Goal: Transaction & Acquisition: Subscribe to service/newsletter

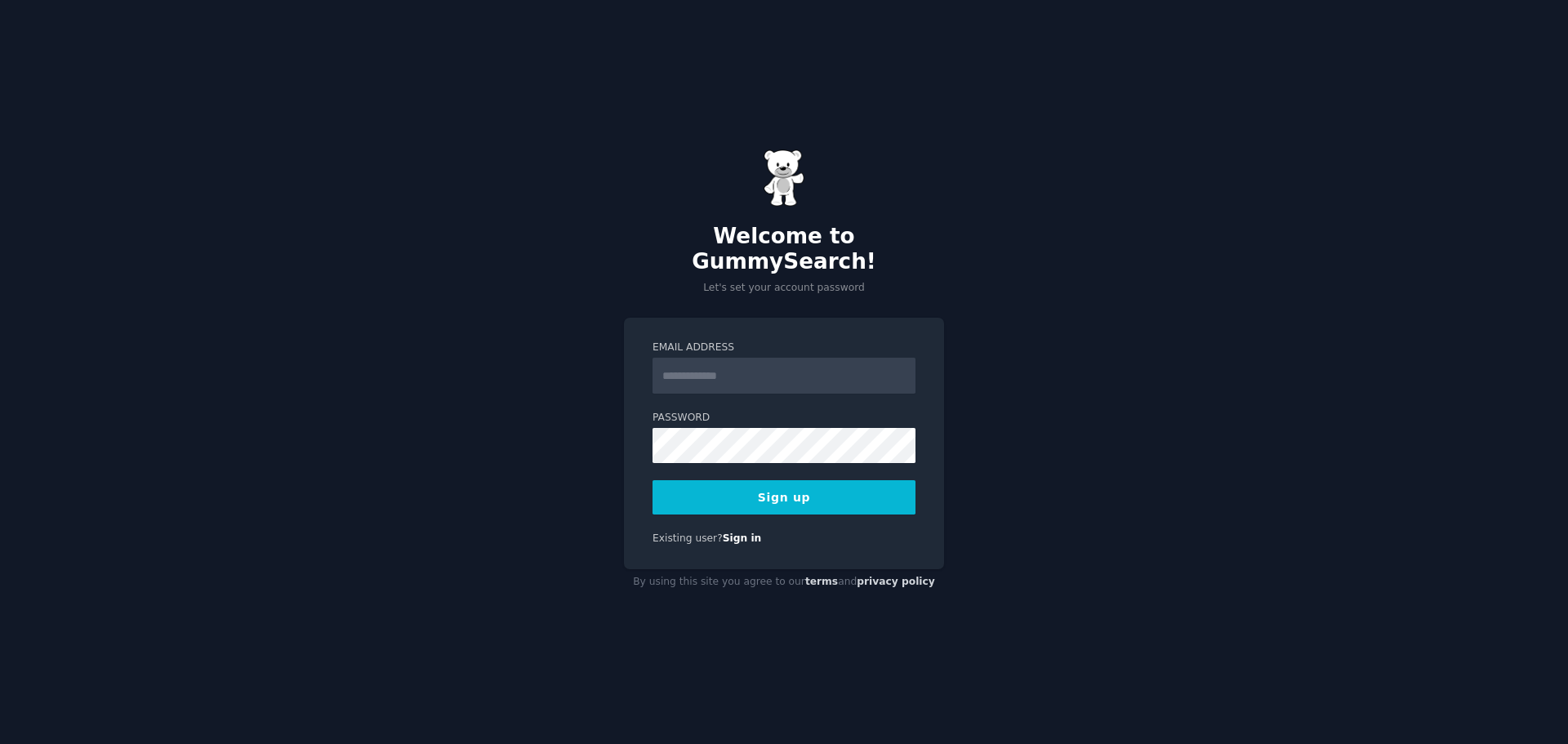
click at [757, 367] on input "Email Address" at bounding box center [784, 376] width 263 height 36
type input "**********"
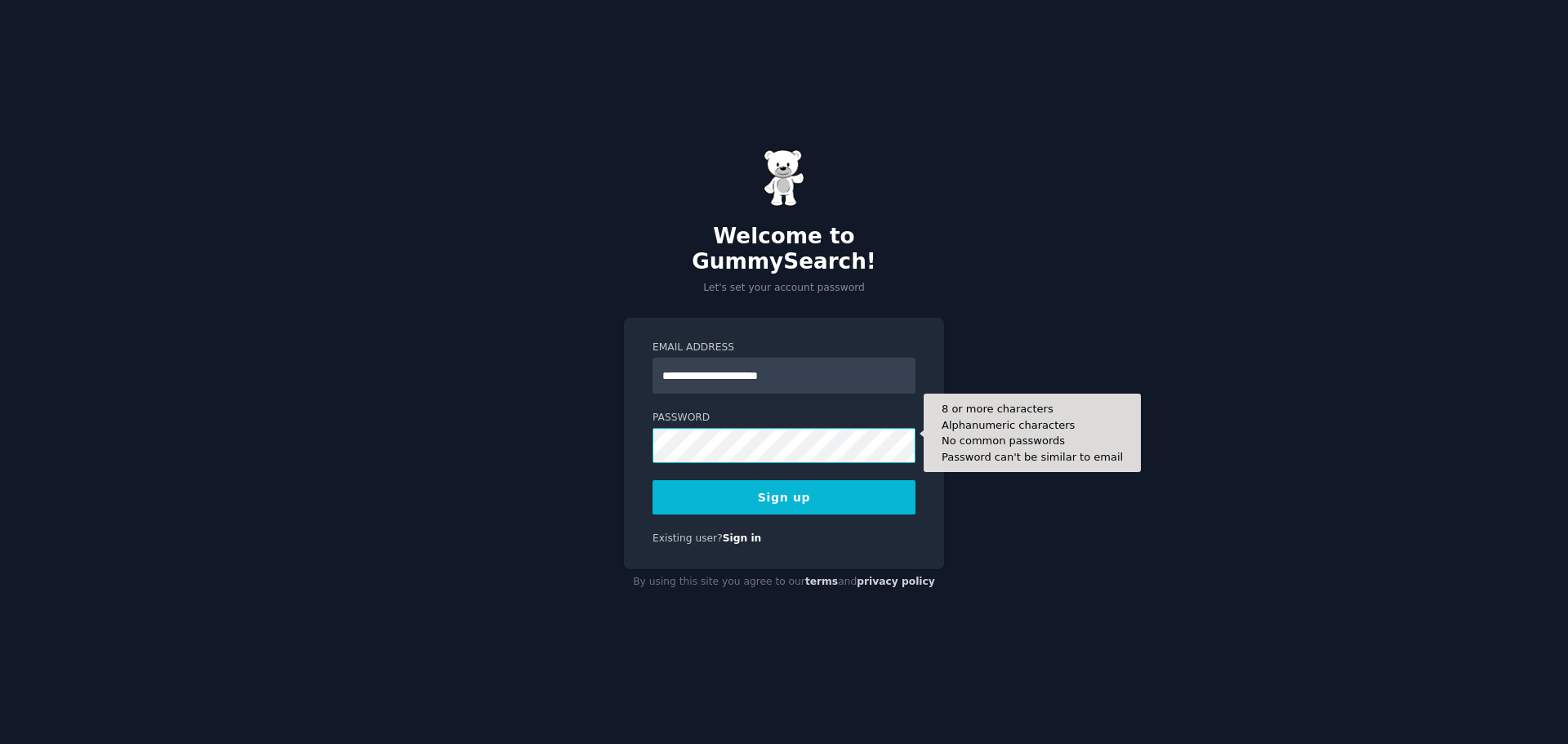
click at [652, 480] on button "Sign up" at bounding box center [784, 497] width 263 height 34
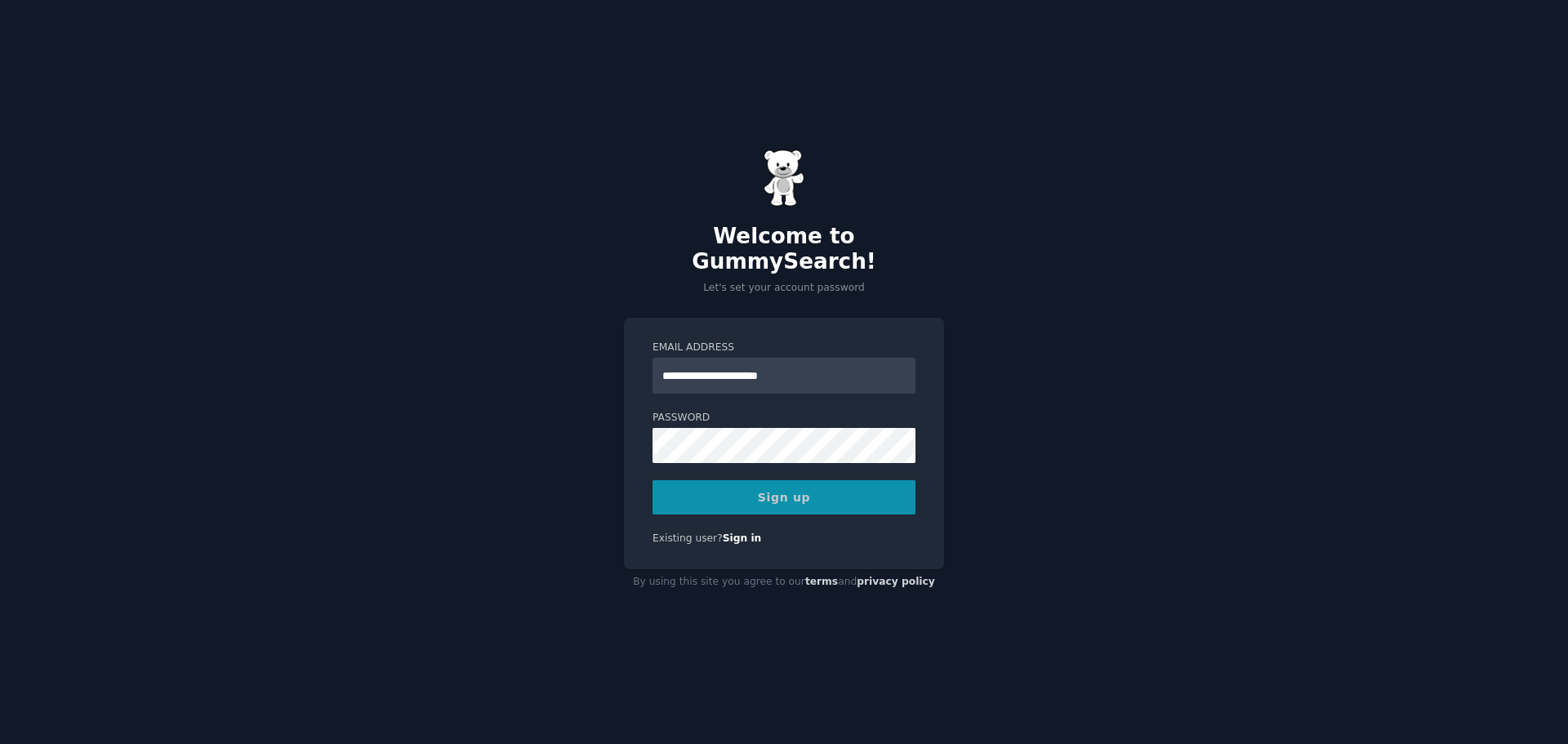
click at [826, 489] on div "Sign up" at bounding box center [784, 497] width 263 height 34
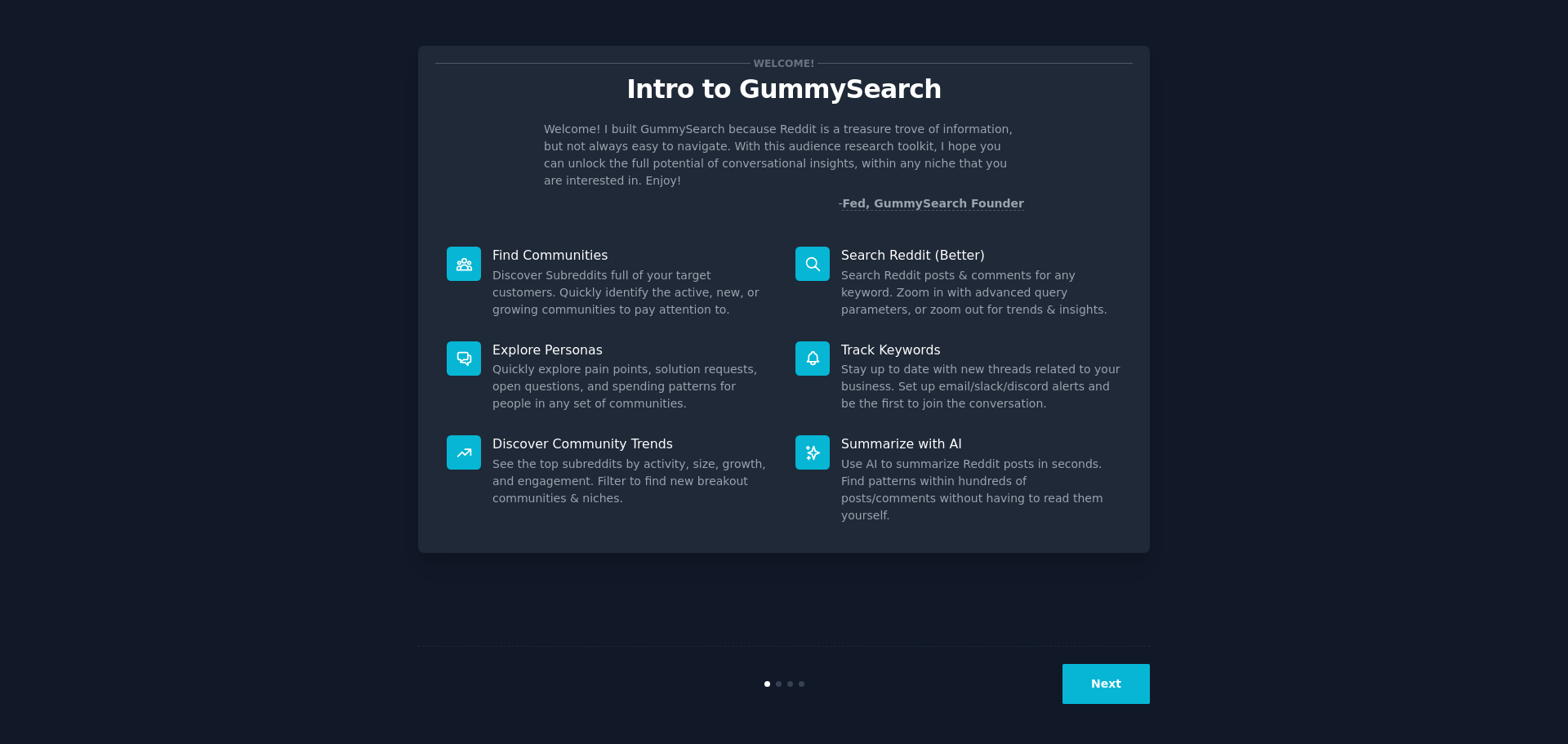
click at [1268, 458] on div "Welcome! Intro to GummySearch Welcome! I built GummySearch because Reddit is a …" at bounding box center [784, 372] width 1522 height 698
click at [615, 455] on dd "See the top subreddits by activity, size, growth, and engagement. Filter to fin…" at bounding box center [632, 480] width 280 height 51
click at [1154, 680] on div "Welcome! Intro to GummySearch Welcome! I built GummySearch because Reddit is a …" at bounding box center [784, 372] width 1522 height 698
click at [1143, 685] on button "Next" at bounding box center [1106, 684] width 87 height 40
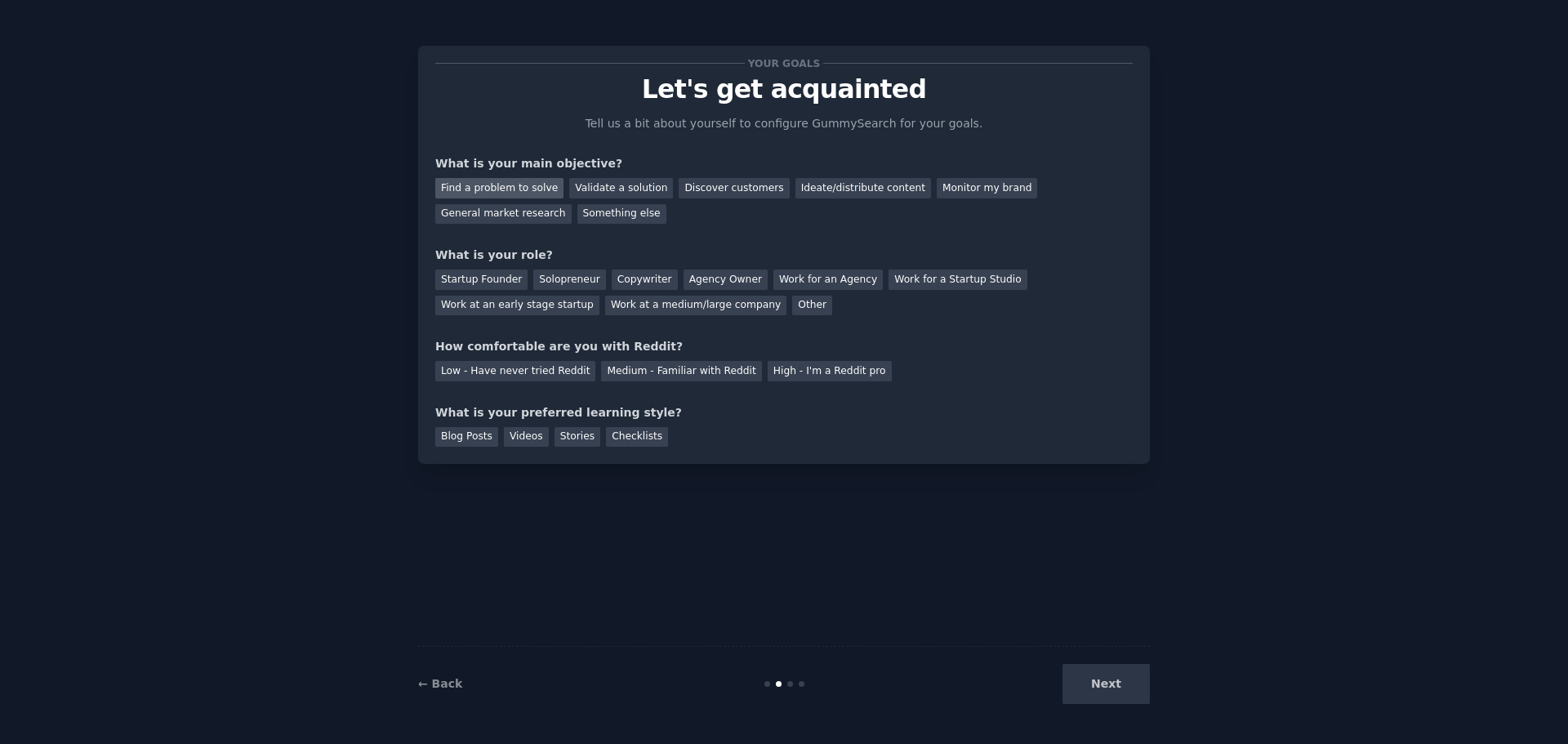
click at [499, 196] on div "Find a problem to solve" at bounding box center [499, 188] width 128 height 21
click at [560, 280] on div "Solopreneur" at bounding box center [569, 280] width 72 height 21
click at [542, 374] on div "Low - Have never tried Reddit" at bounding box center [515, 371] width 160 height 21
drag, startPoint x: 522, startPoint y: 442, endPoint x: 622, endPoint y: 460, distance: 101.6
click at [524, 440] on div "Videos" at bounding box center [526, 437] width 45 height 21
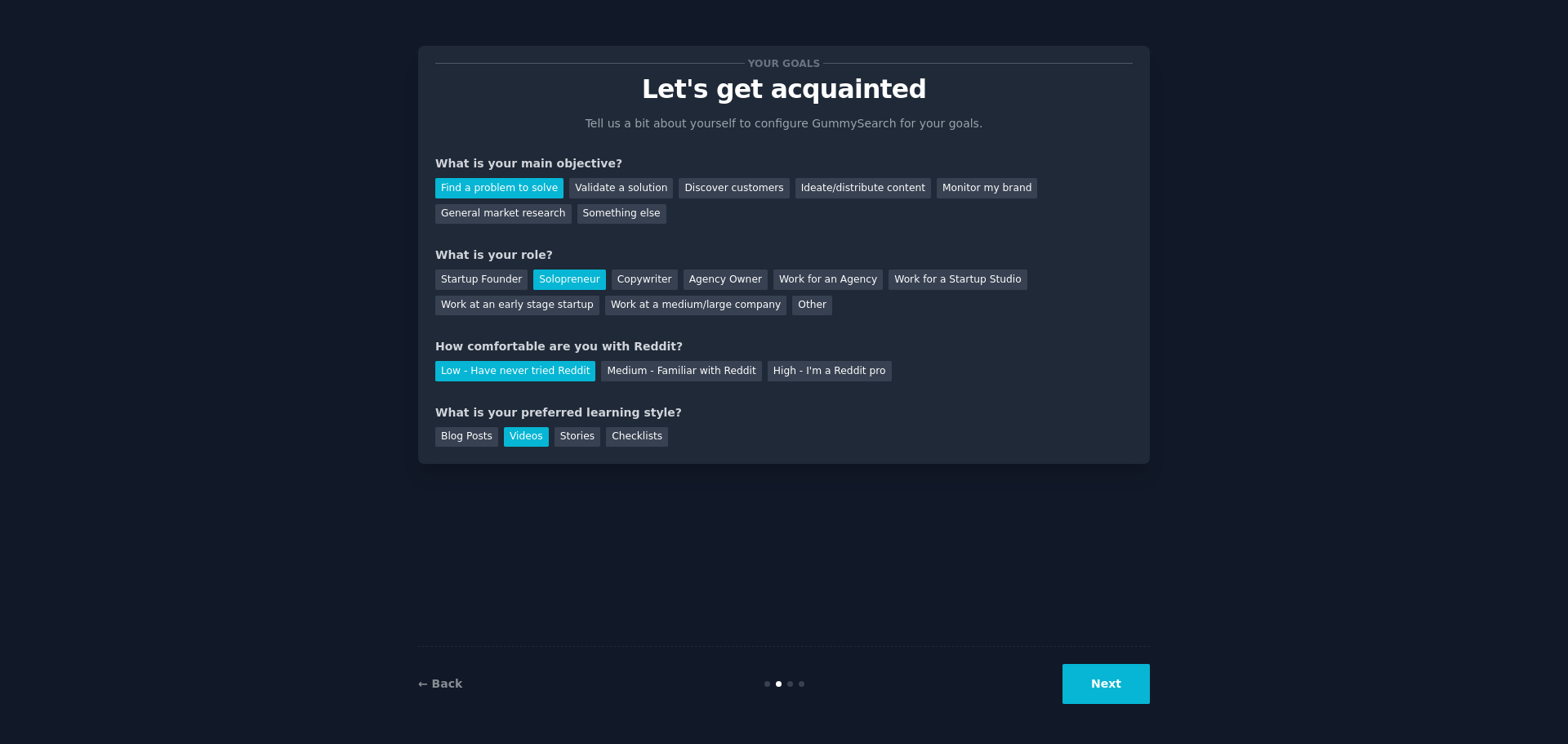
click at [1130, 685] on button "Next" at bounding box center [1106, 684] width 87 height 40
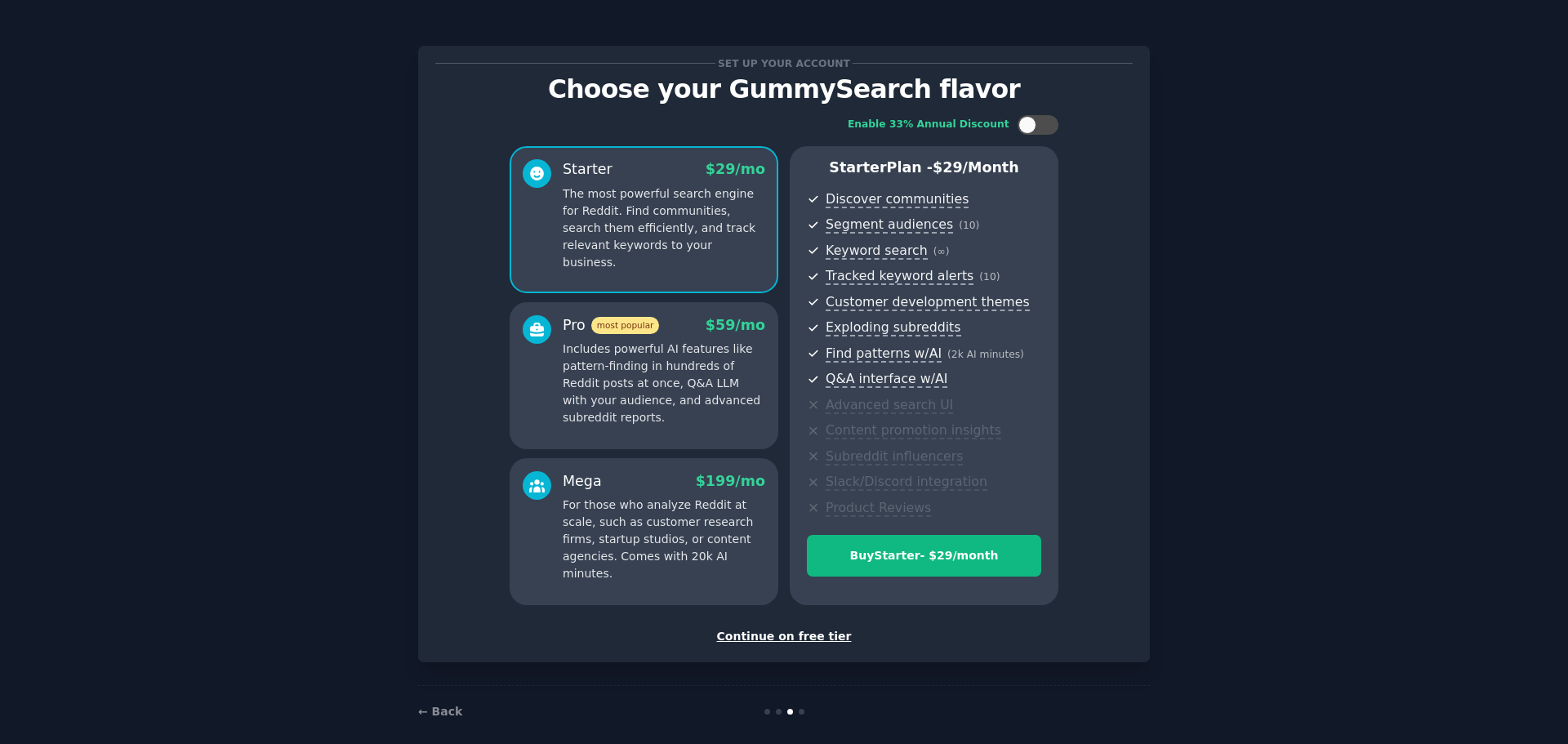
click at [803, 632] on div "Continue on free tier" at bounding box center [784, 636] width 697 height 17
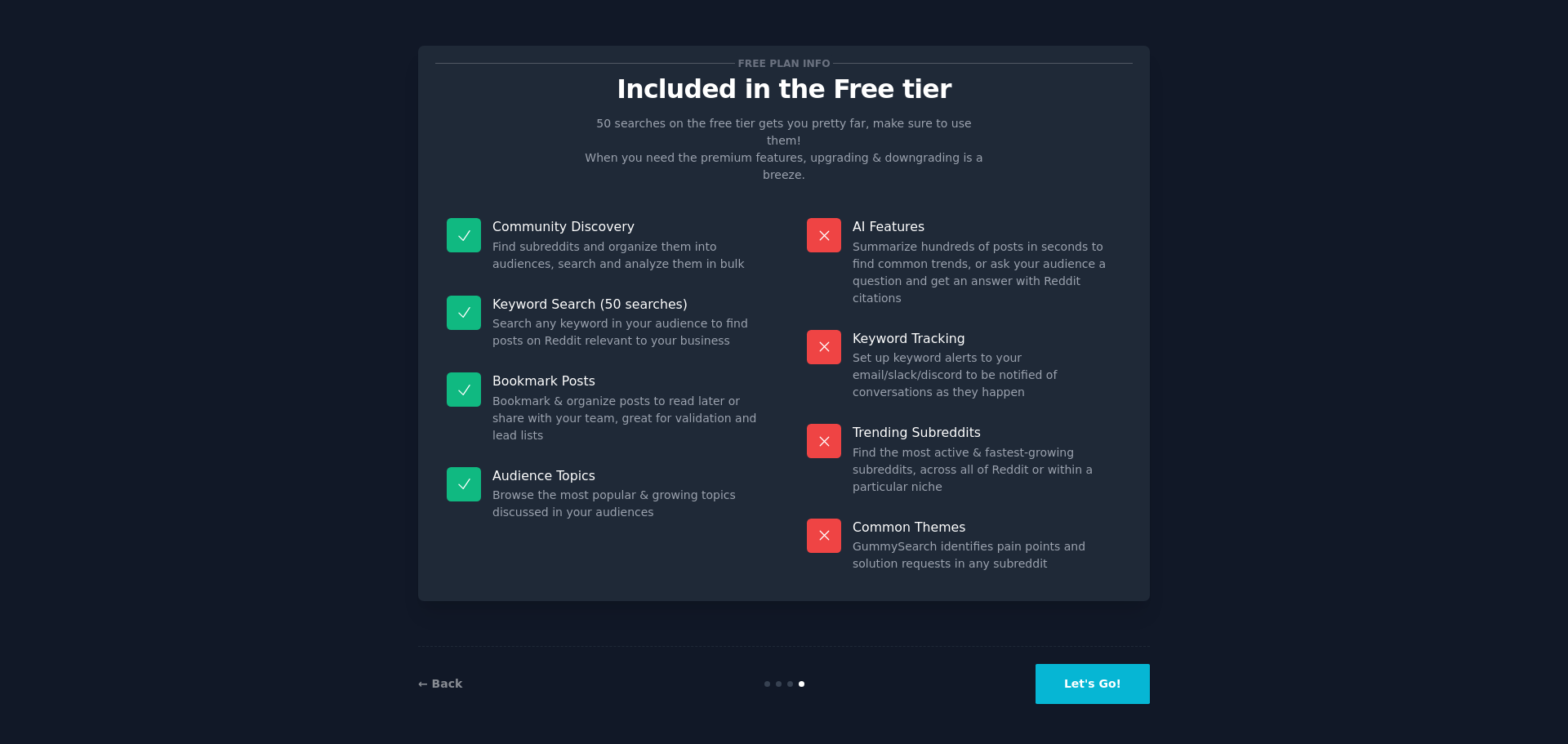
click at [1103, 682] on button "Let's Go!" at bounding box center [1092, 684] width 114 height 40
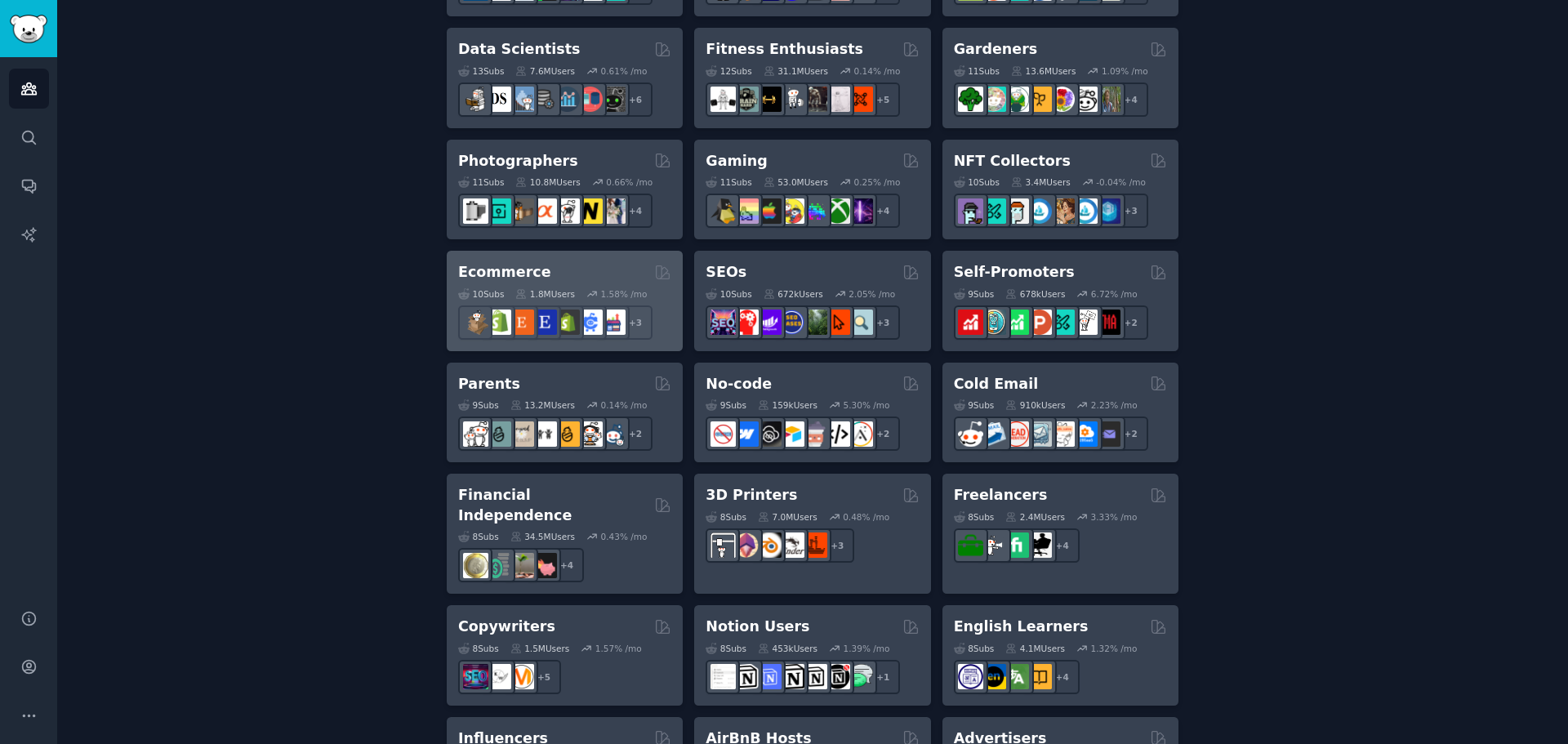
scroll to position [735, 0]
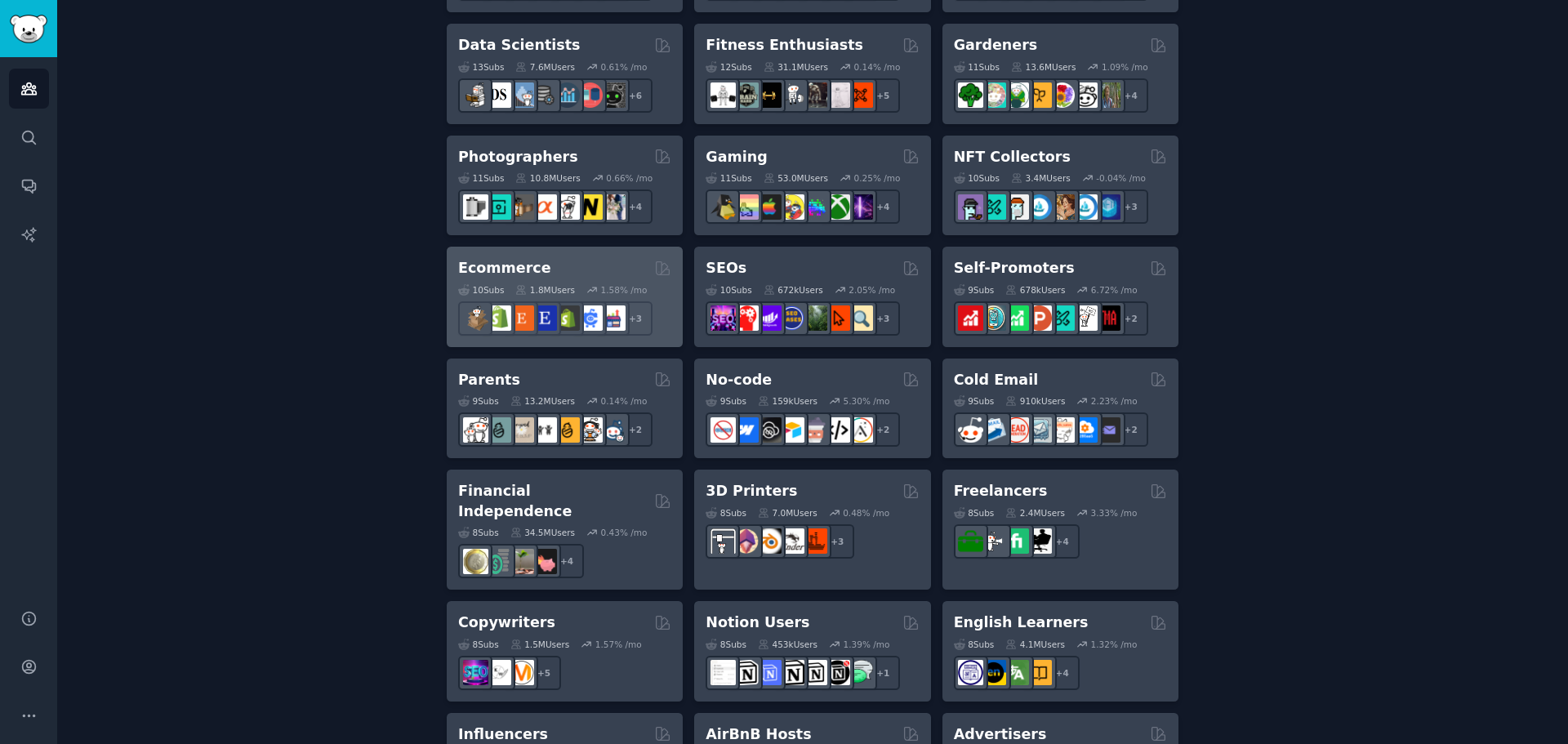
click at [587, 273] on div "Ecommerce" at bounding box center [564, 268] width 213 height 21
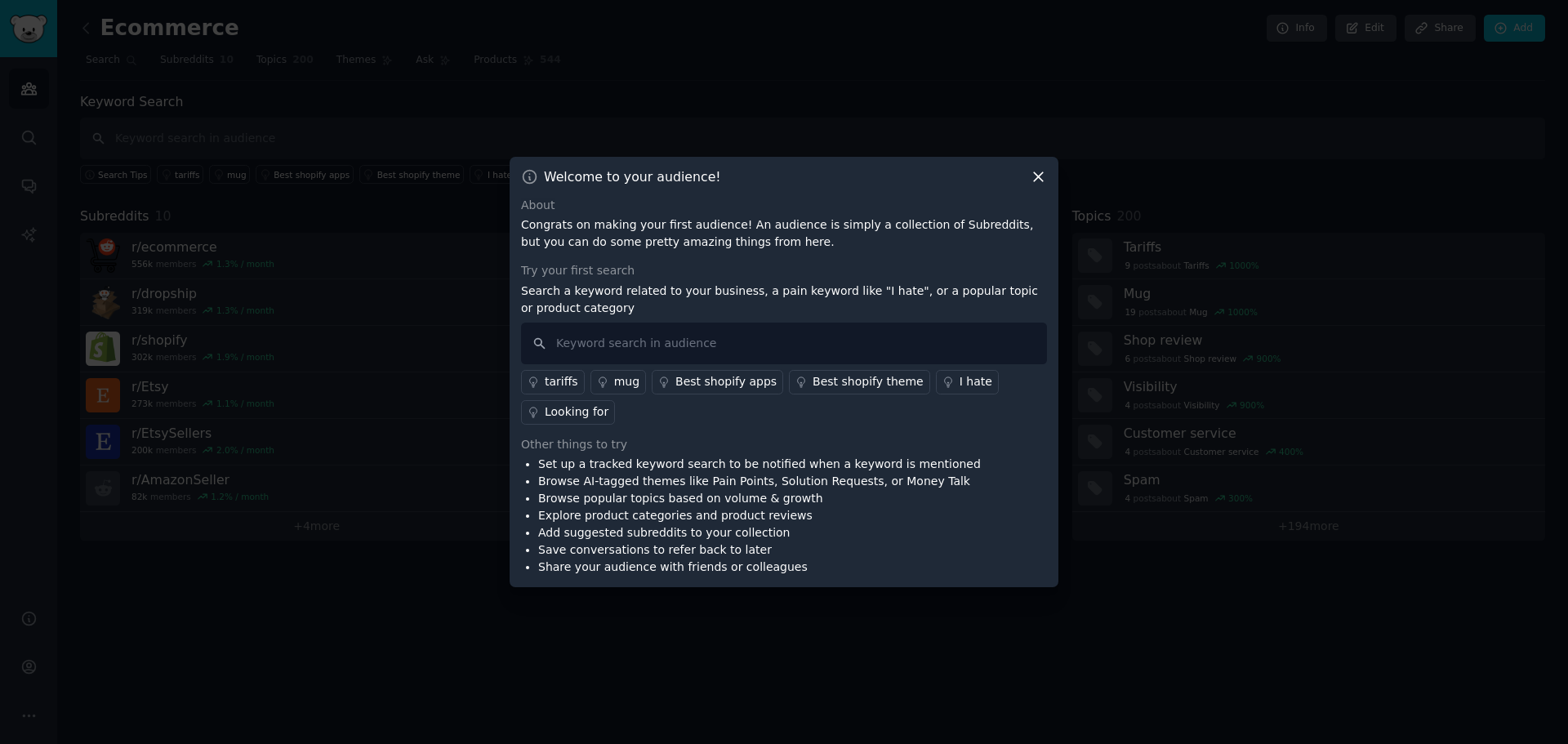
click at [1028, 190] on div "Welcome to your audience! About Congrats on making your first audience! An audi…" at bounding box center [784, 372] width 549 height 431
click at [1034, 177] on icon at bounding box center [1037, 176] width 17 height 17
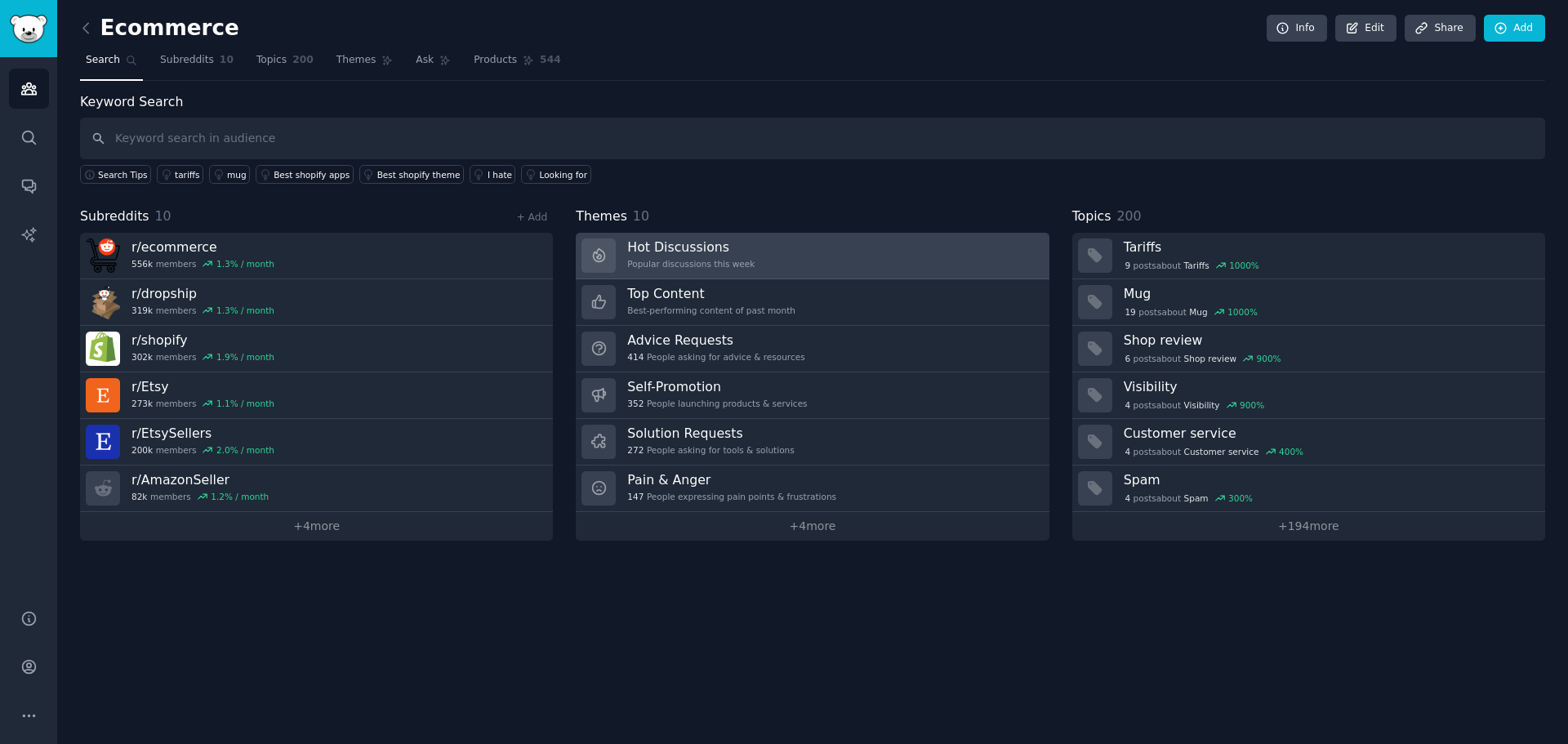
click at [882, 257] on link "Hot Discussions Popular discussions this week" at bounding box center [812, 256] width 473 height 47
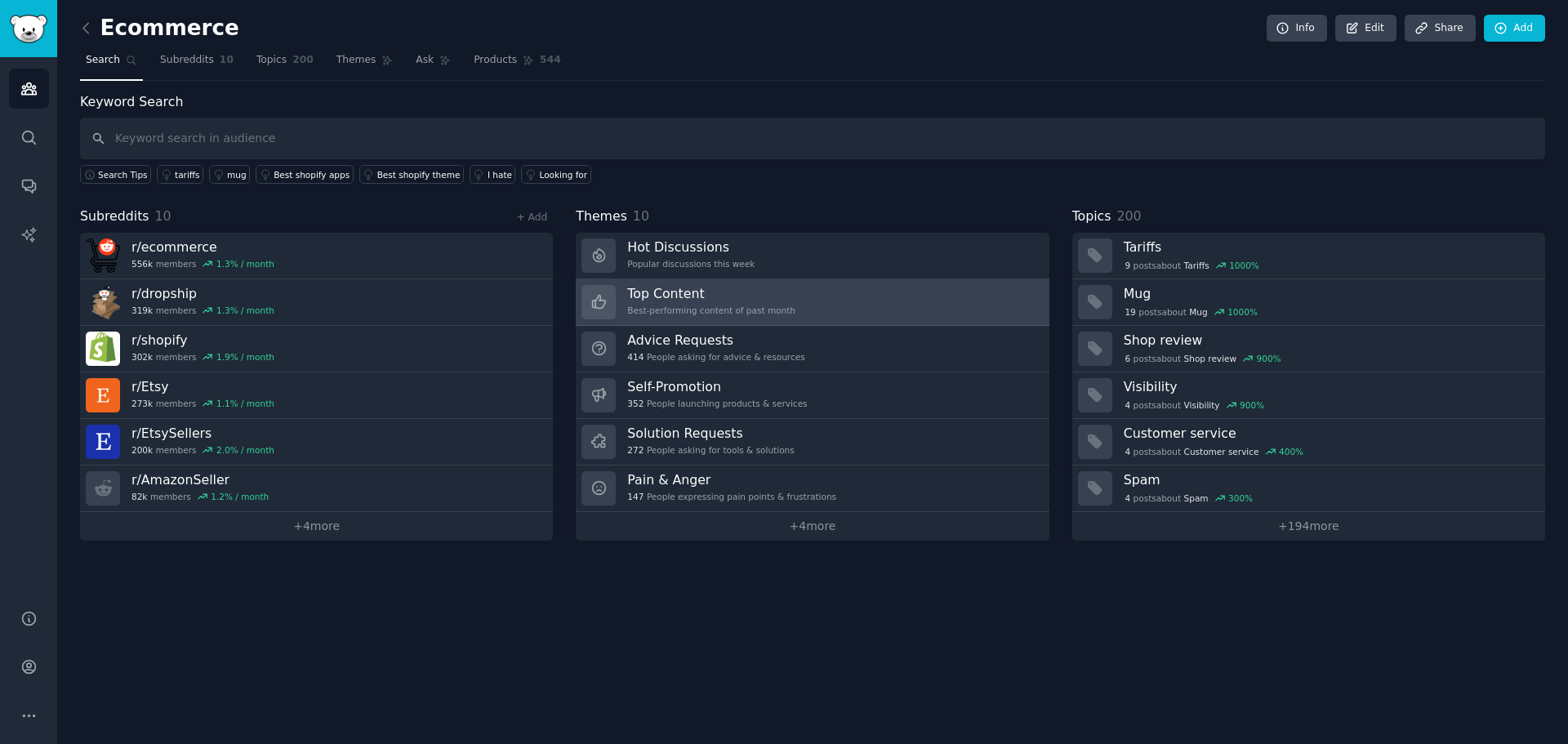
click at [955, 299] on link "Top Content Best-performing content of past month" at bounding box center [812, 302] width 473 height 47
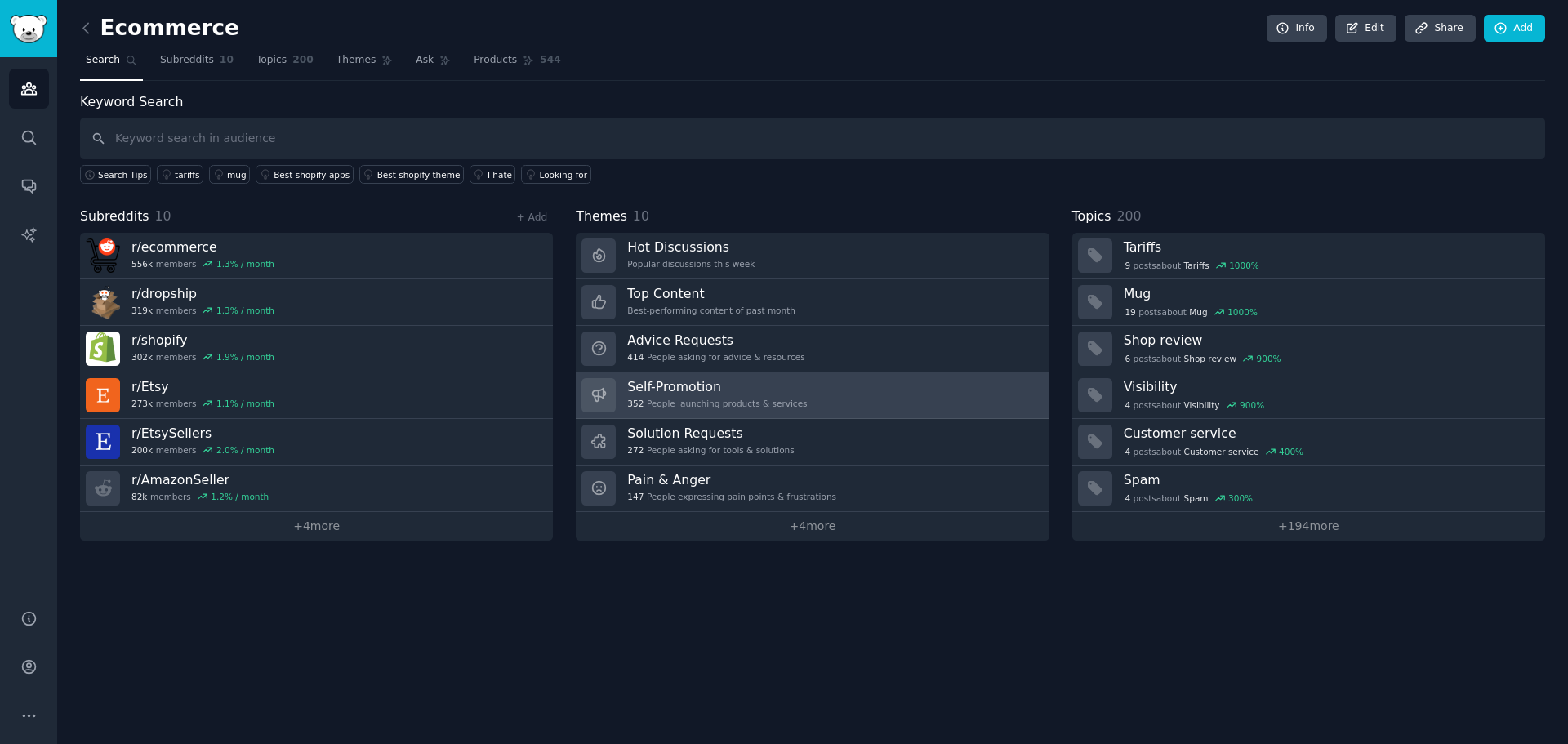
click at [961, 383] on link "Self-Promotion 352 People launching products & services" at bounding box center [812, 396] width 473 height 47
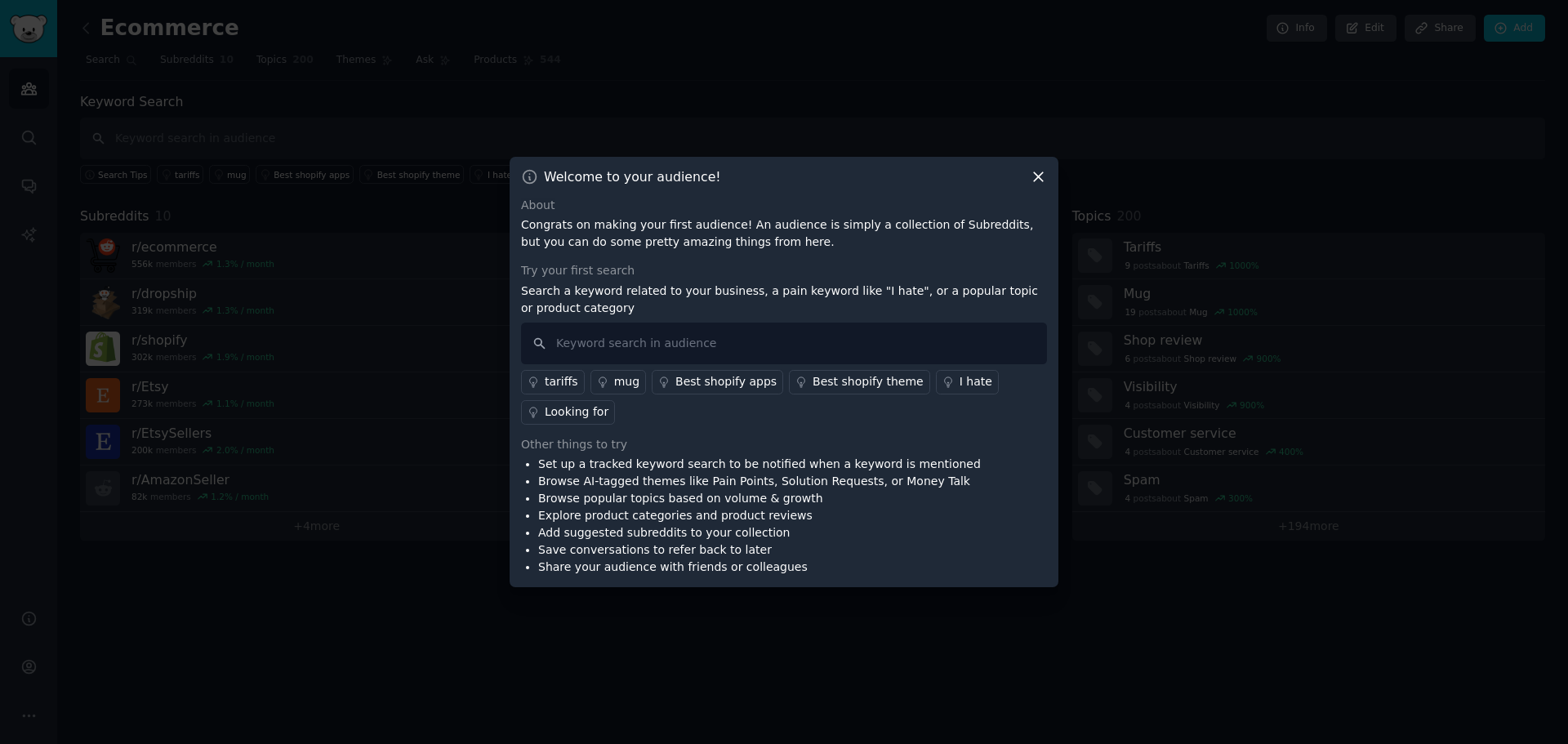
click at [1042, 176] on icon at bounding box center [1037, 176] width 17 height 17
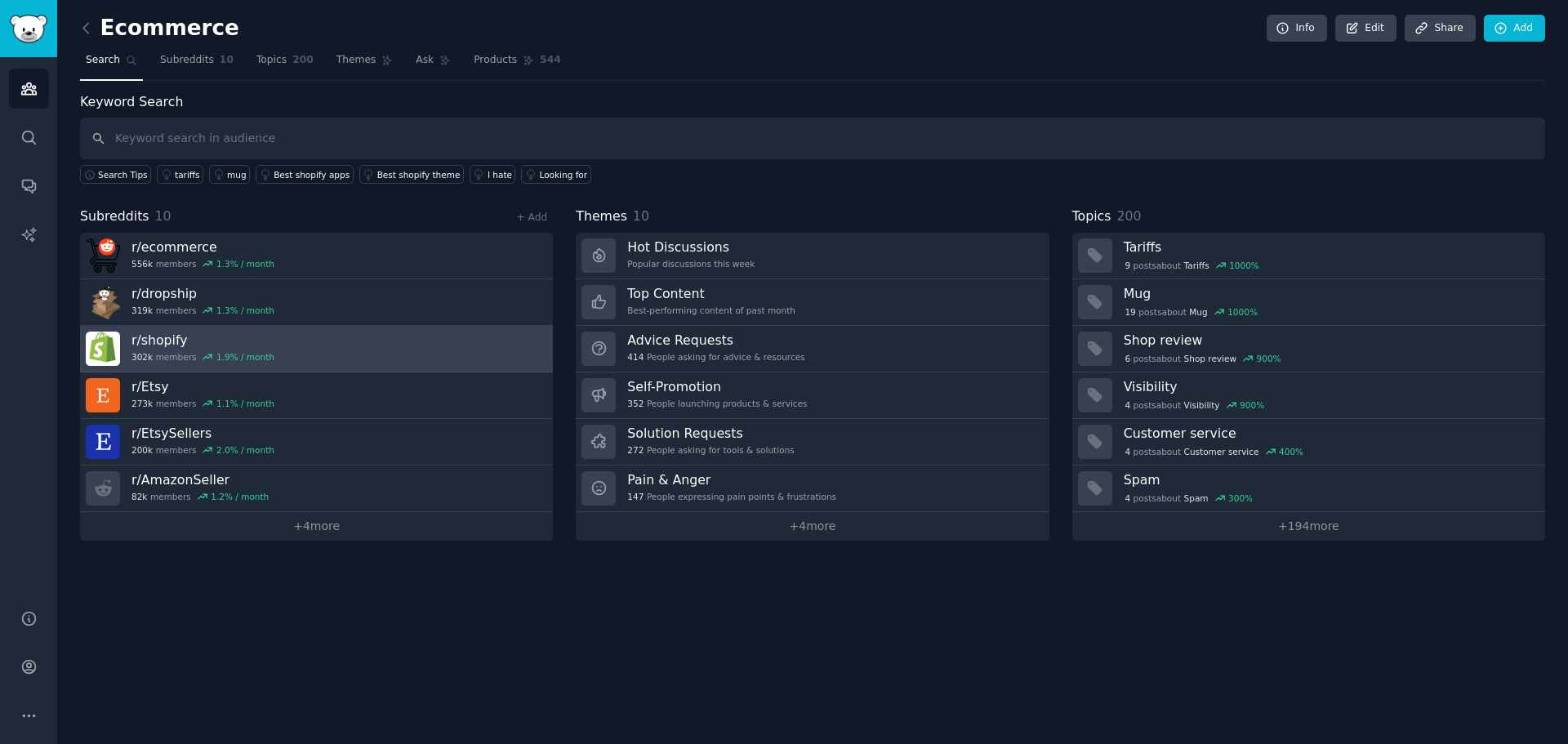
click at [468, 339] on link "r/ shopify 302k members 1.9 % / month" at bounding box center [317, 349] width 473 height 47
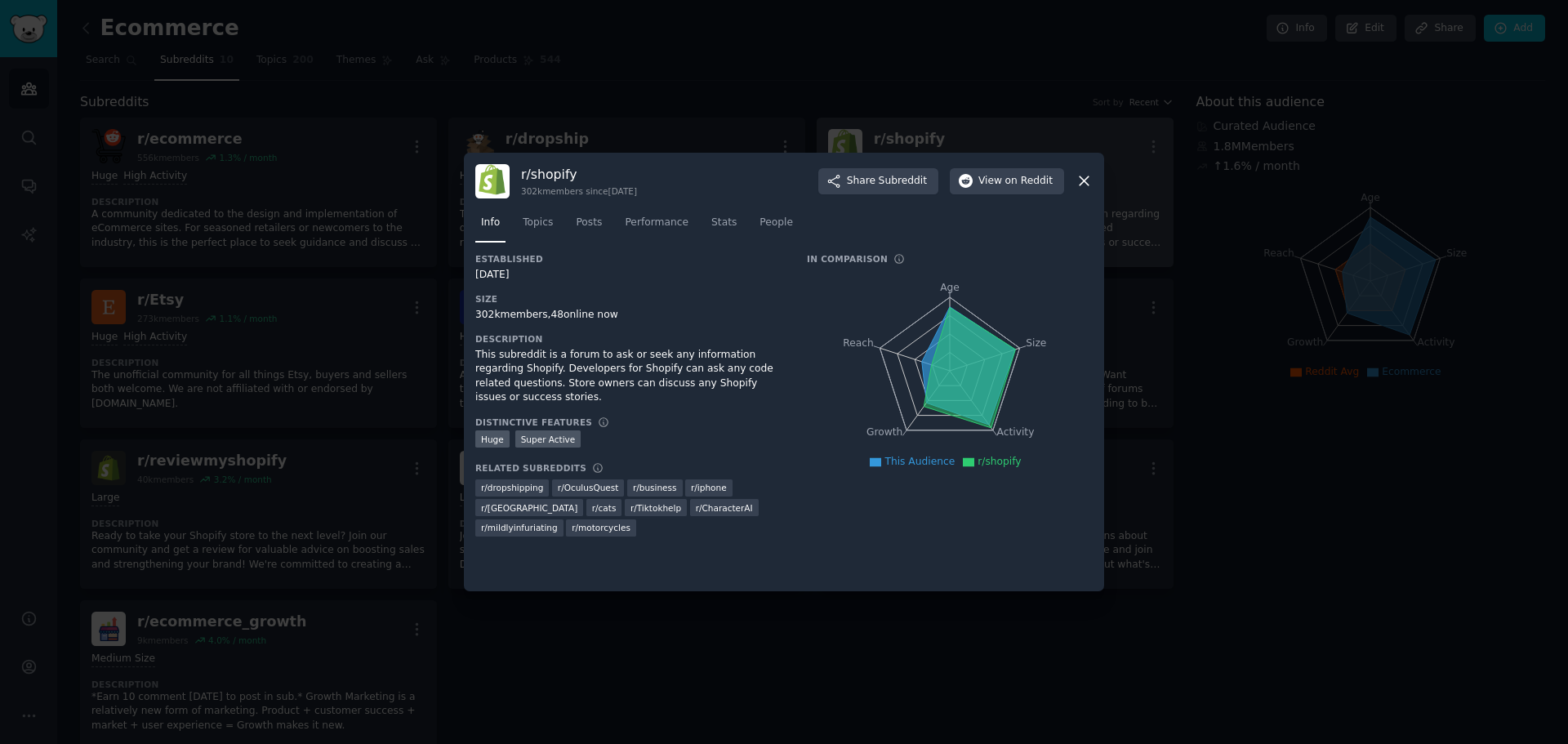
click at [1085, 180] on icon at bounding box center [1084, 182] width 9 height 9
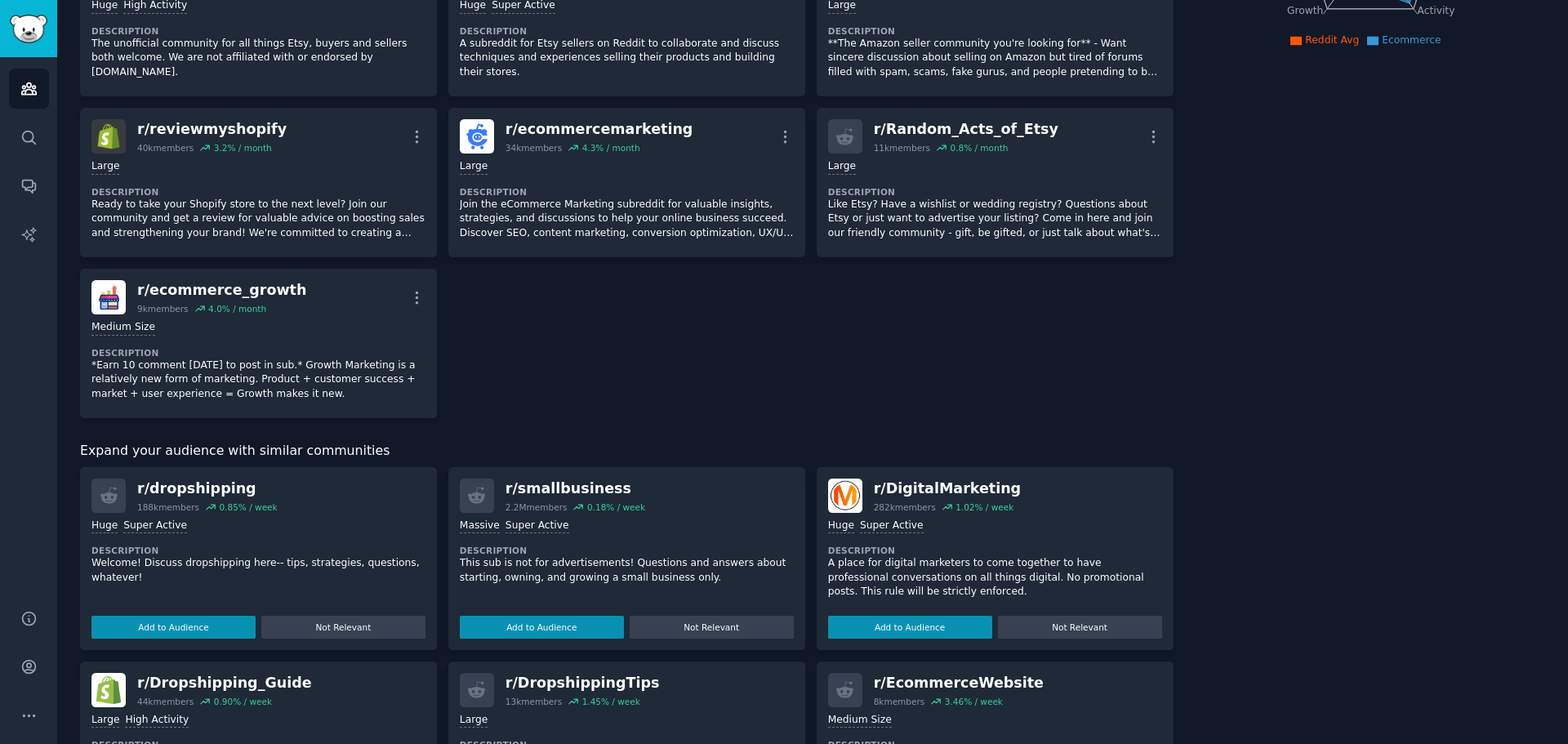
scroll to position [408, 0]
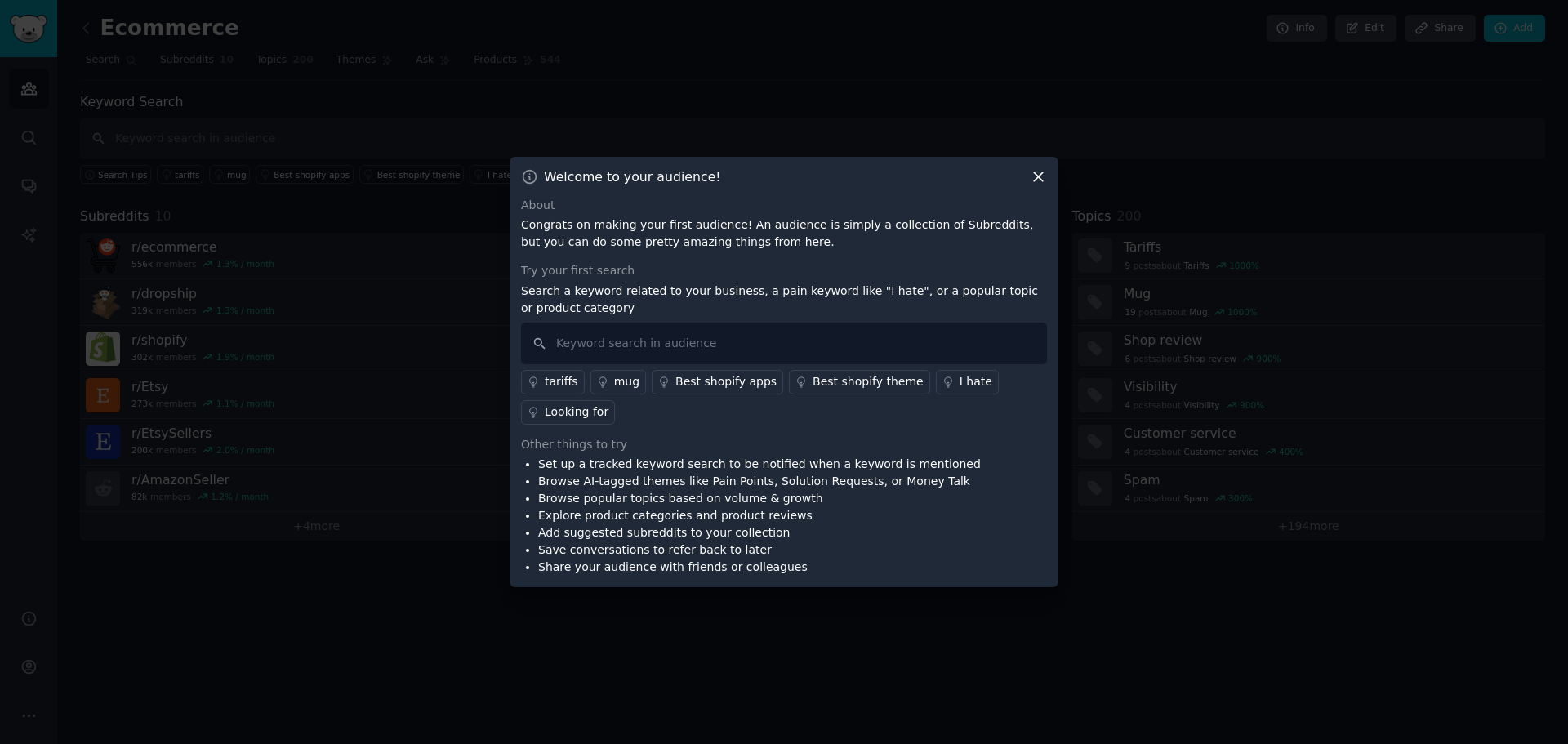
click at [1041, 177] on icon at bounding box center [1037, 176] width 17 height 17
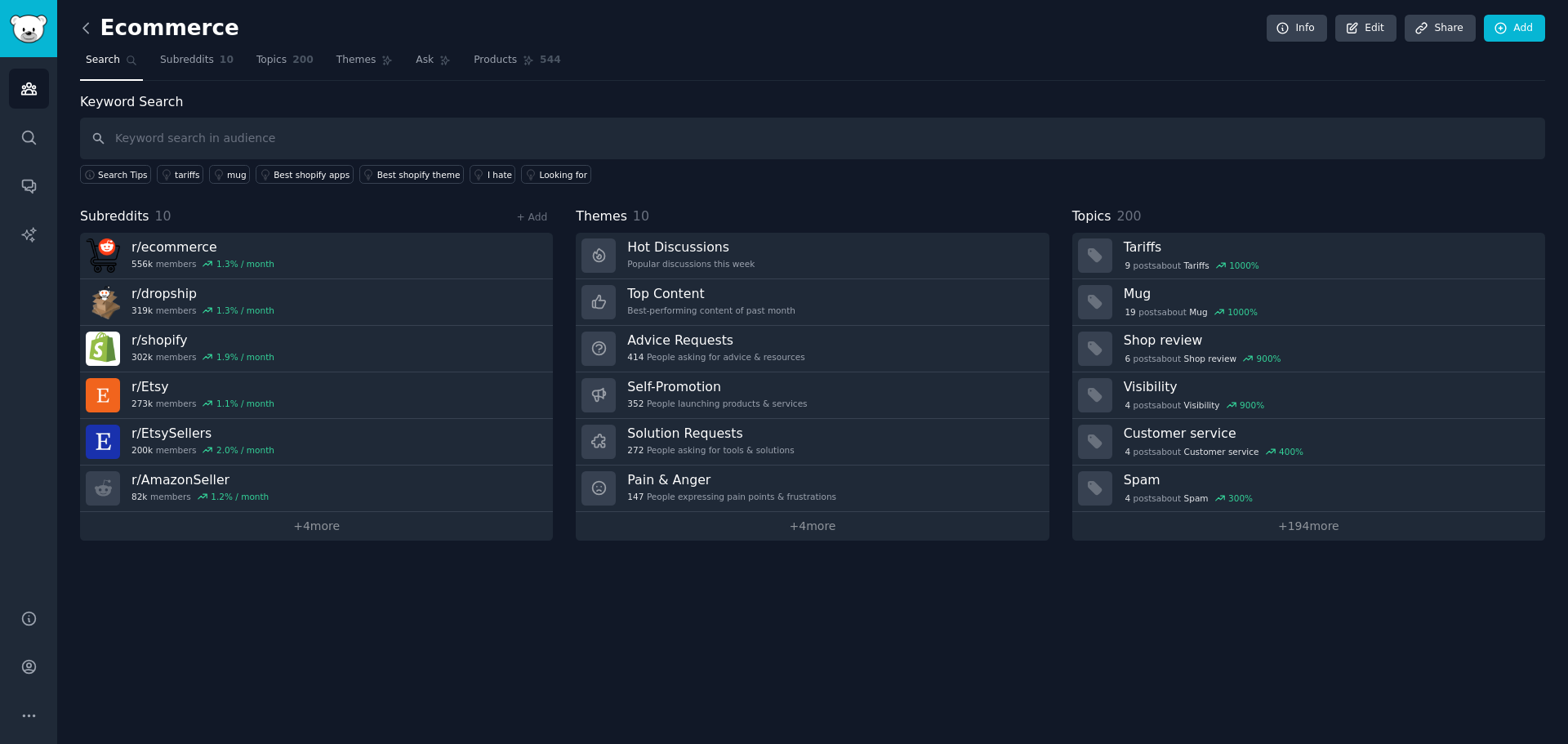
click at [84, 30] on icon at bounding box center [85, 28] width 17 height 17
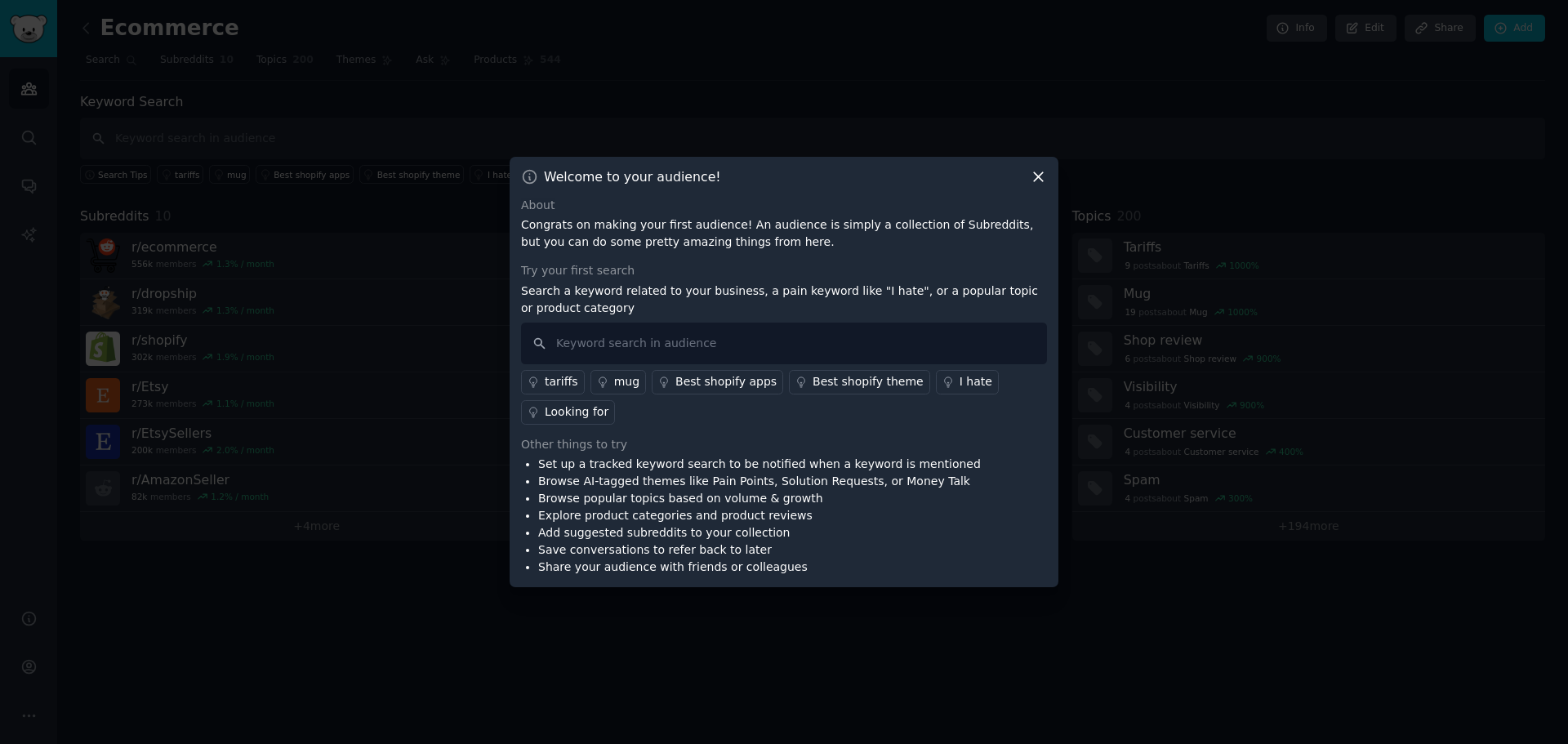
click at [1038, 178] on icon at bounding box center [1038, 177] width 9 height 9
click at [1032, 181] on icon at bounding box center [1037, 176] width 17 height 17
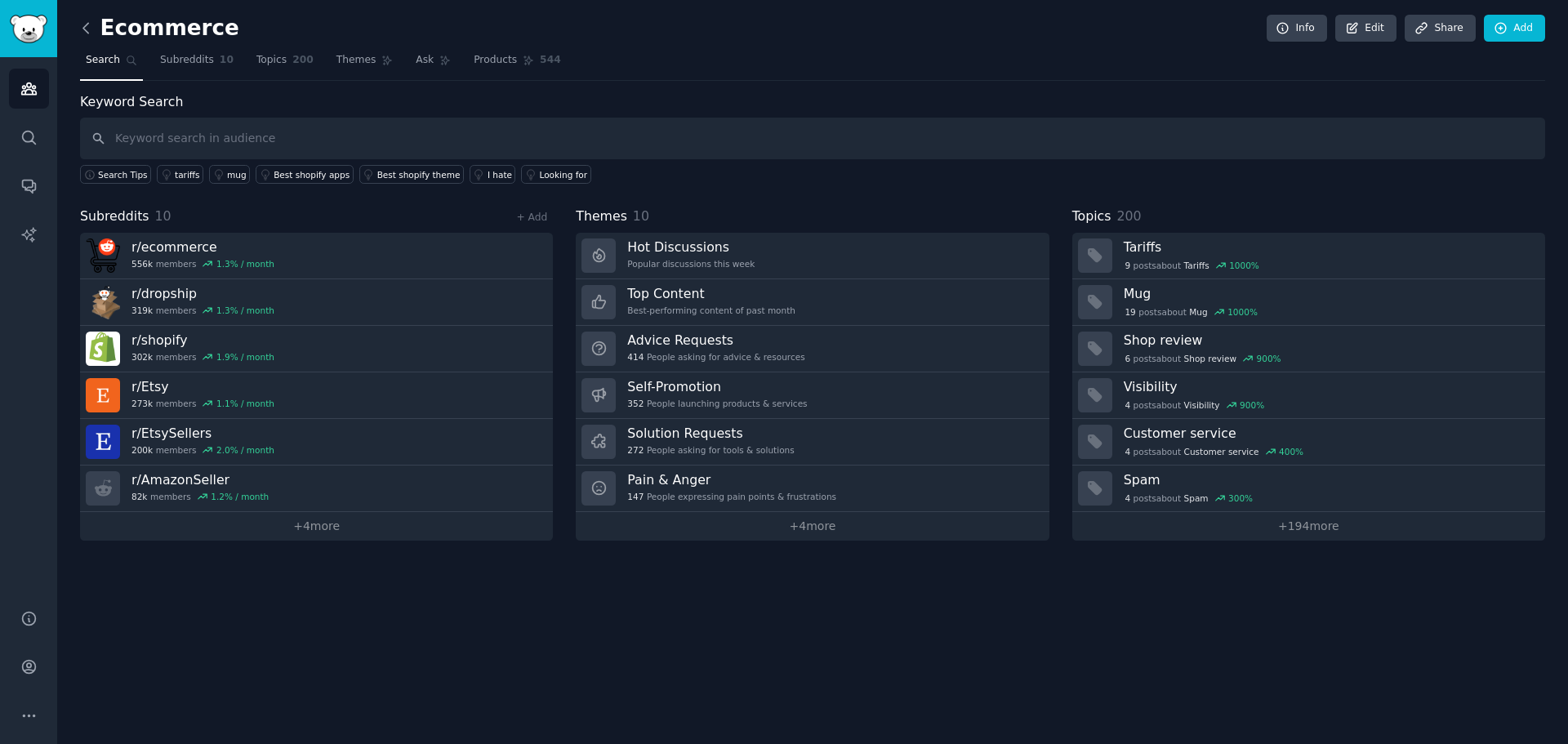
click at [84, 35] on icon at bounding box center [85, 28] width 17 height 17
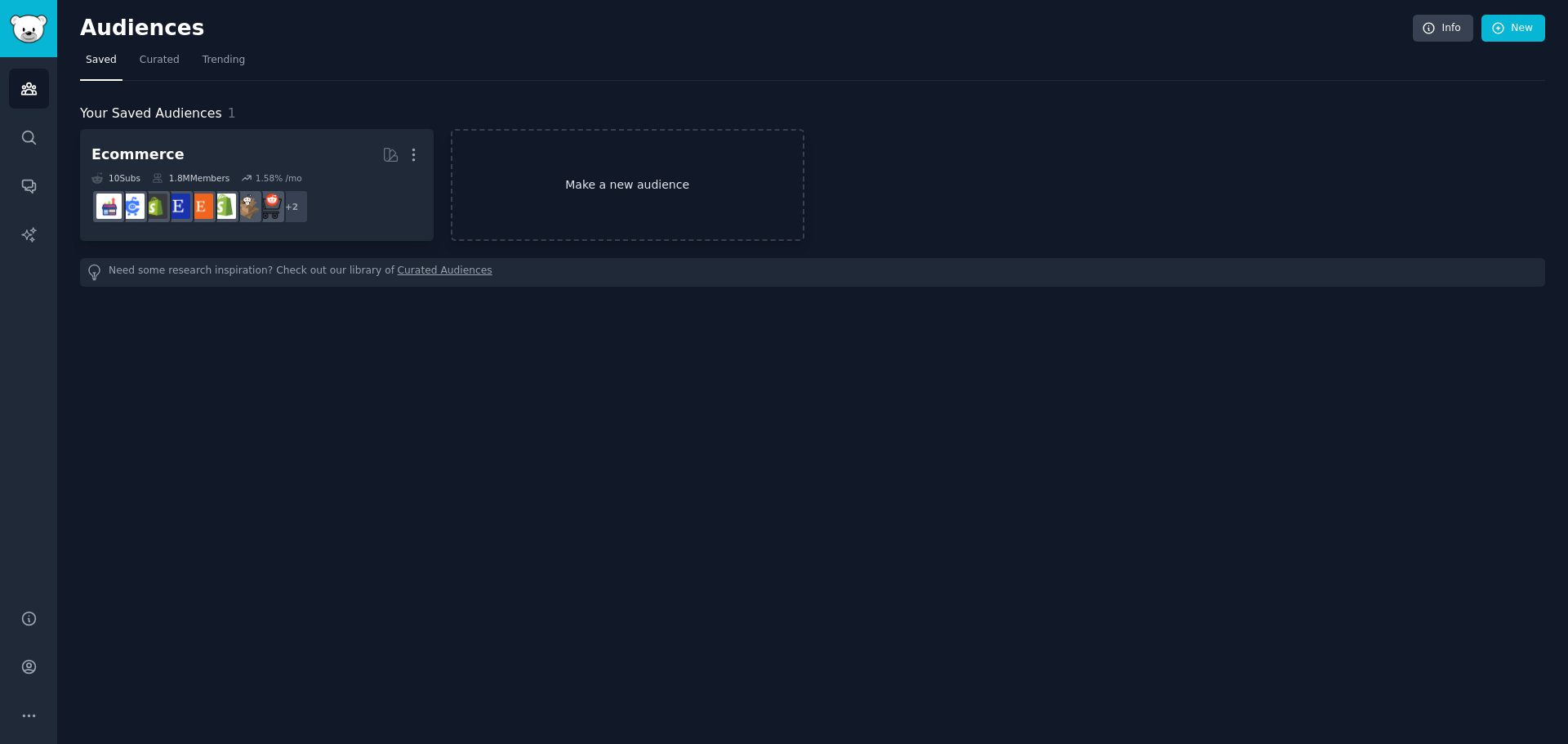
click at [685, 203] on link "Make a new audience" at bounding box center [627, 184] width 354 height 112
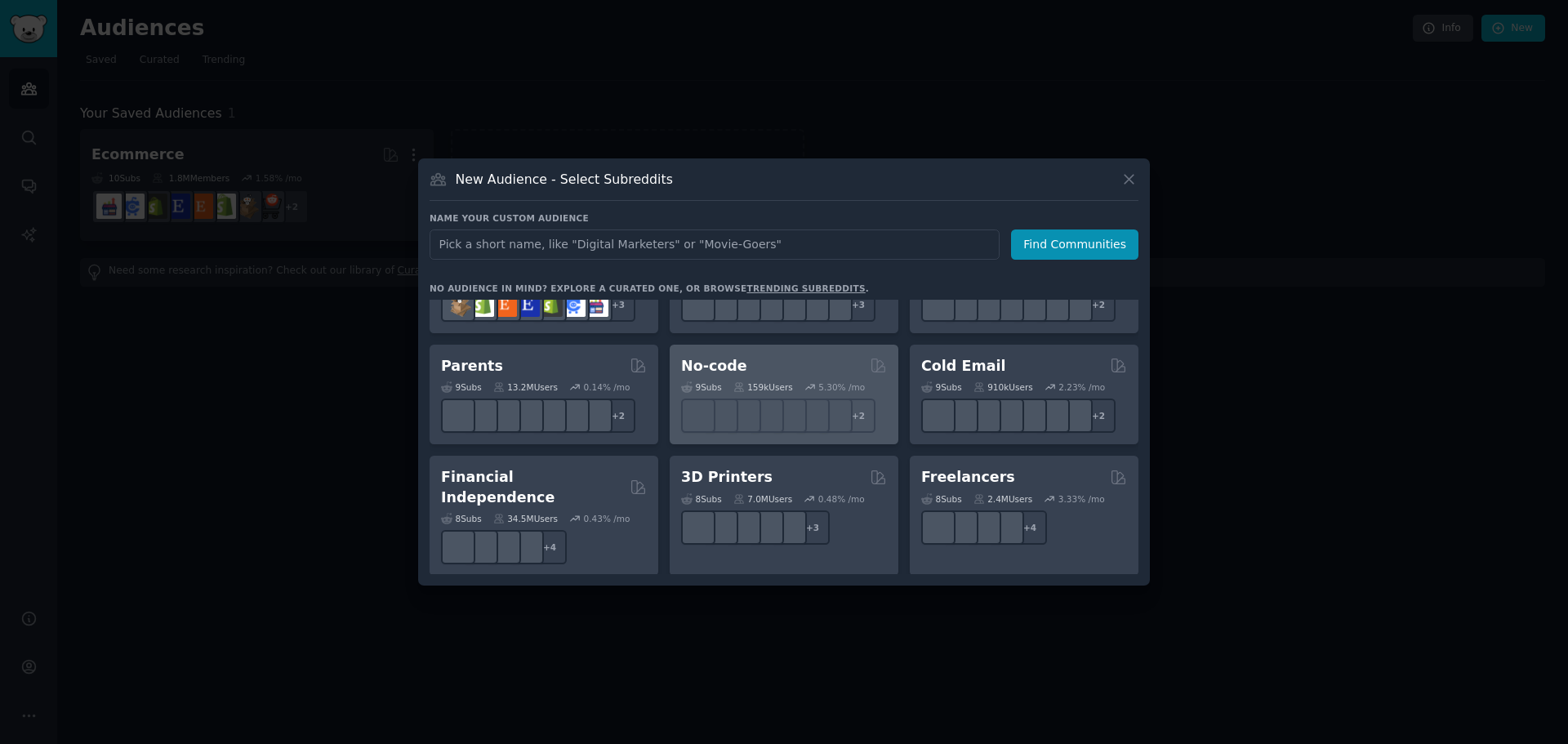
scroll to position [735, 0]
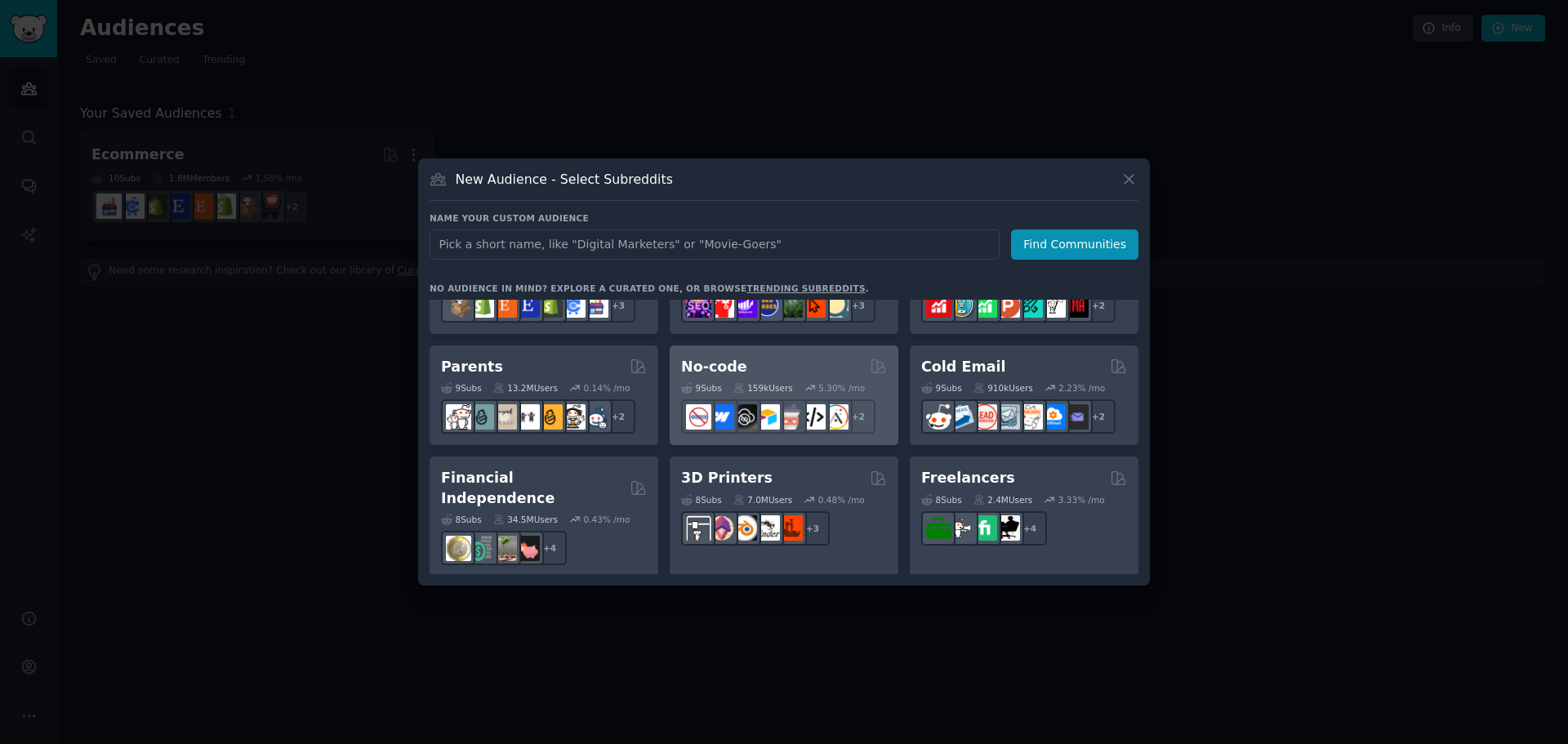
click at [828, 363] on div "No-code" at bounding box center [784, 367] width 206 height 21
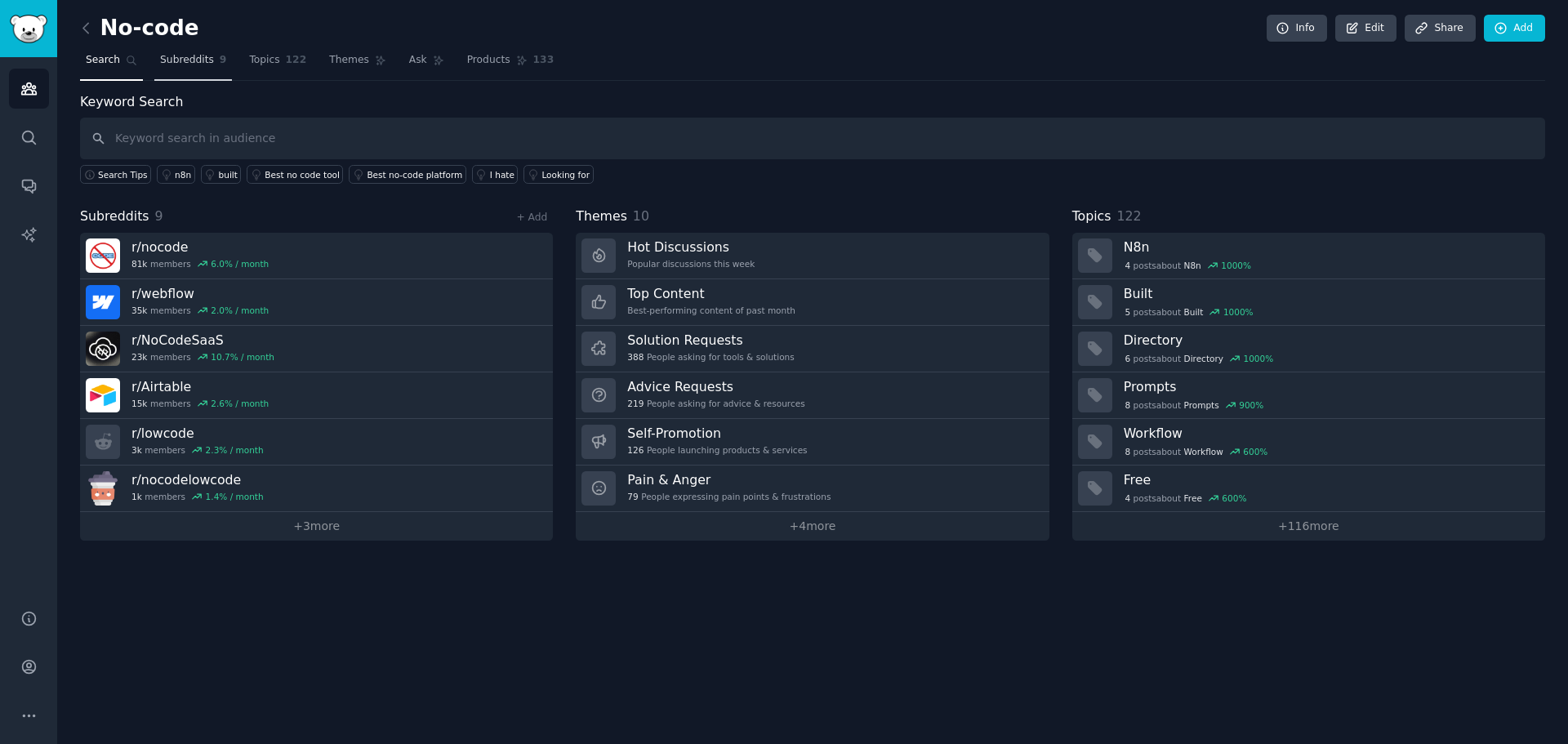
click at [190, 62] on span "Subreddits" at bounding box center [187, 60] width 54 height 14
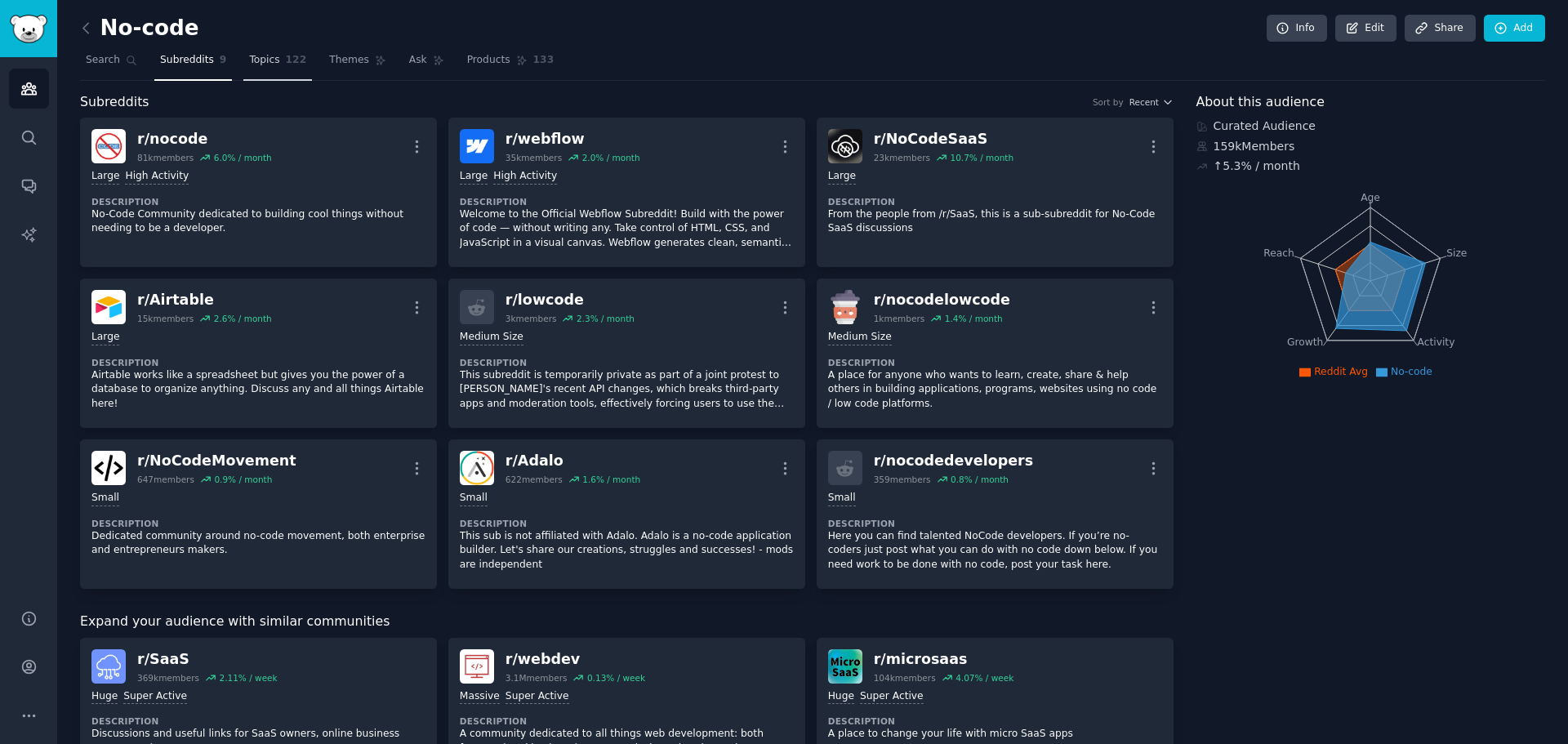
click at [252, 55] on span "Topics" at bounding box center [264, 60] width 31 height 14
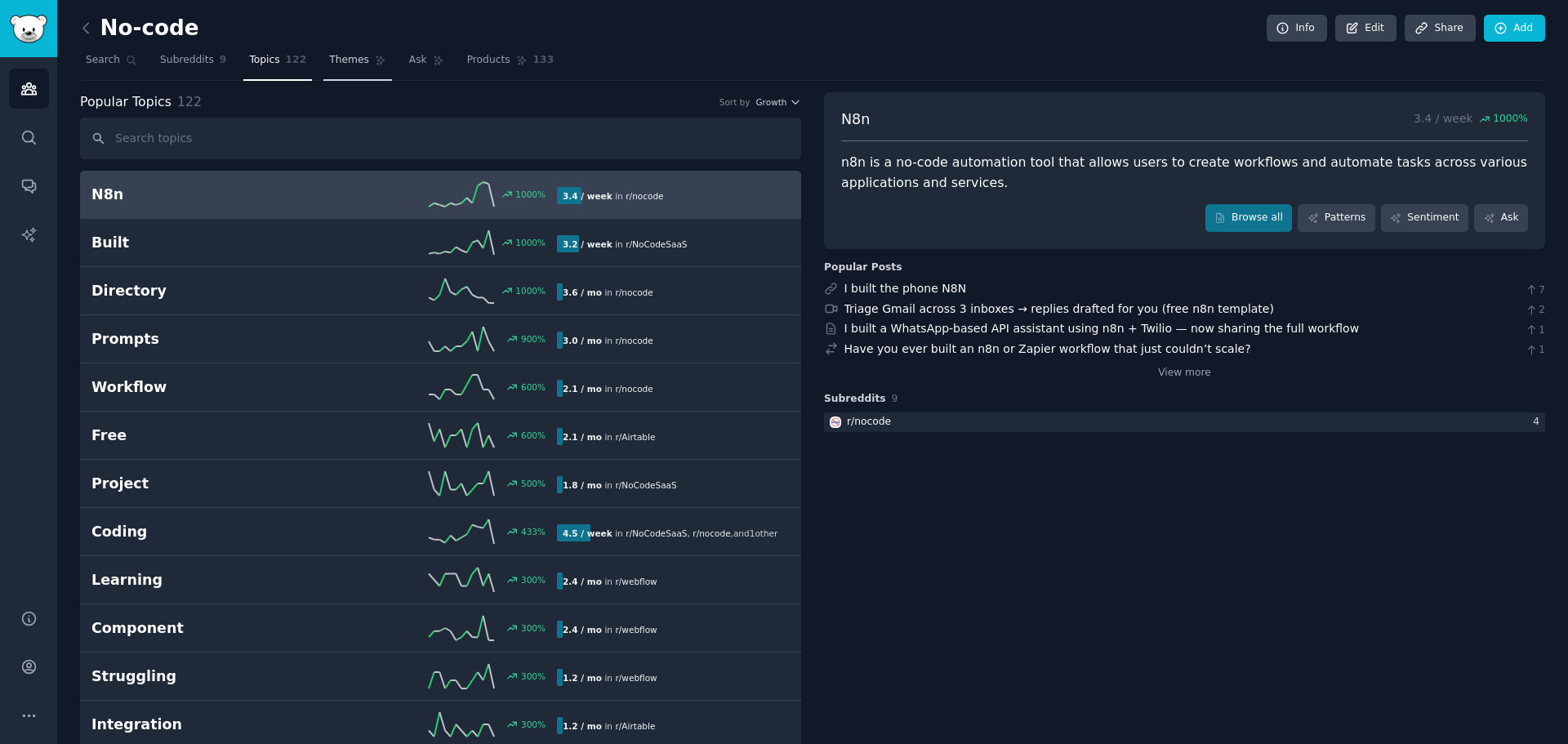
click at [333, 62] on span "Themes" at bounding box center [349, 60] width 40 height 14
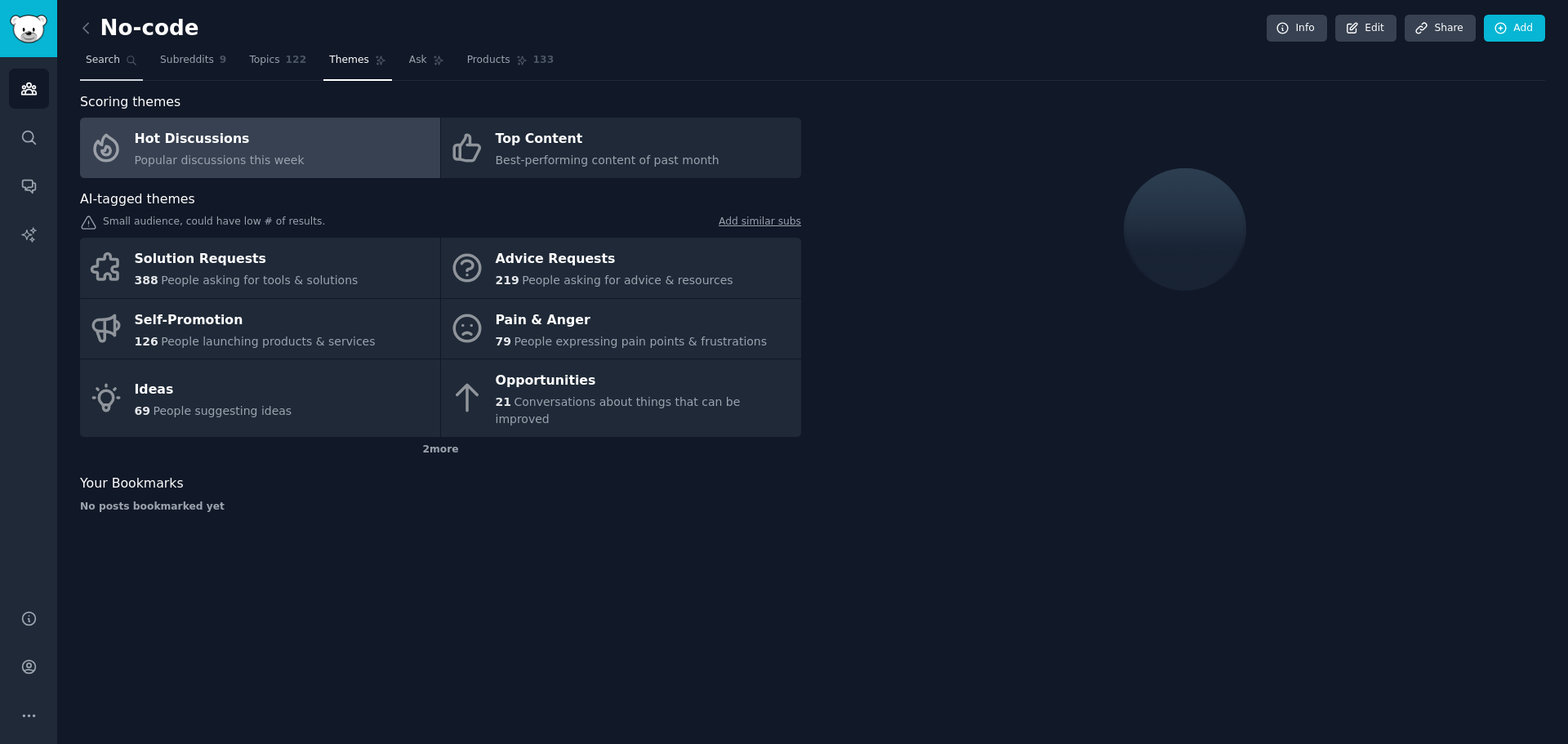
click at [92, 55] on span "Search" at bounding box center [103, 60] width 34 height 14
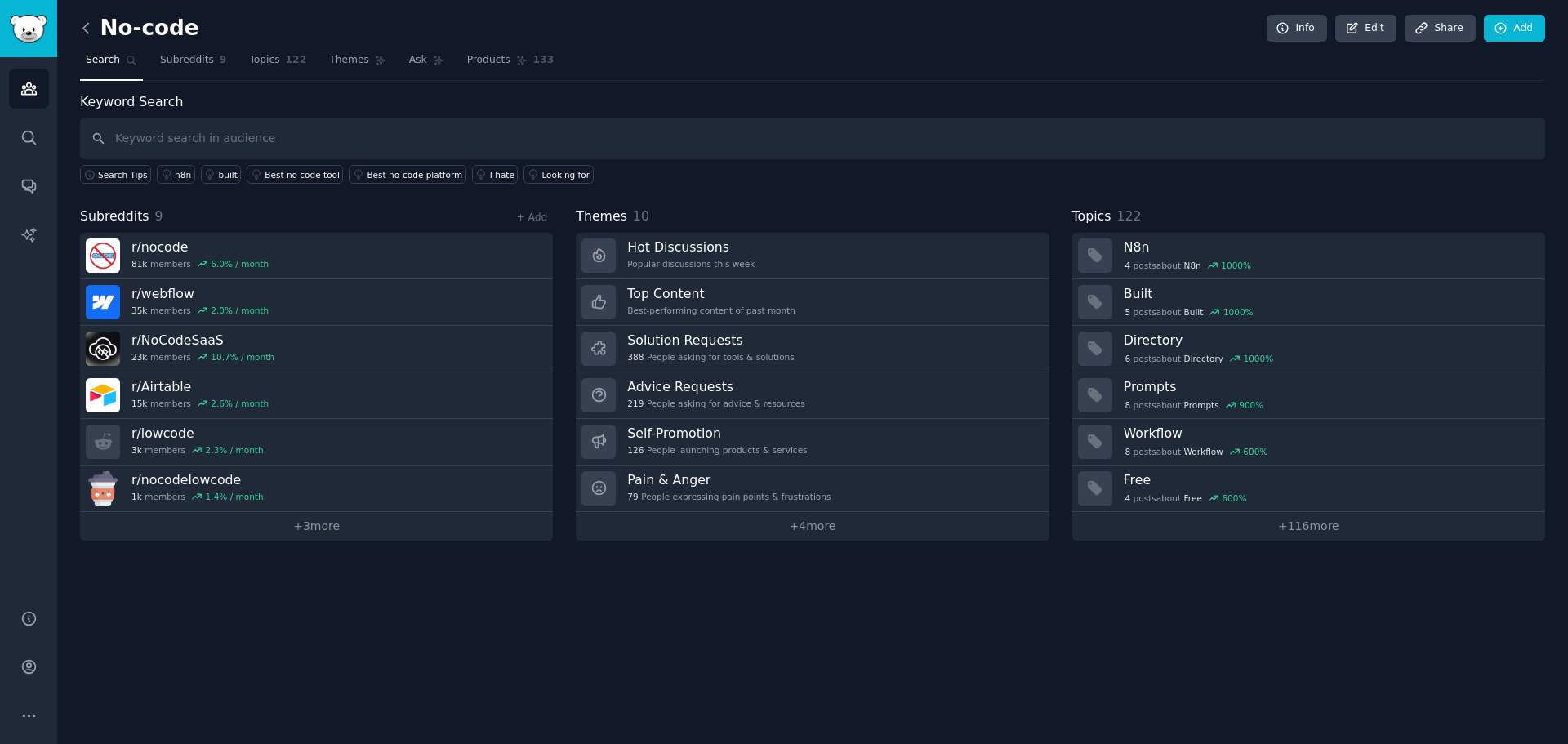
click at [83, 22] on icon at bounding box center [85, 28] width 17 height 17
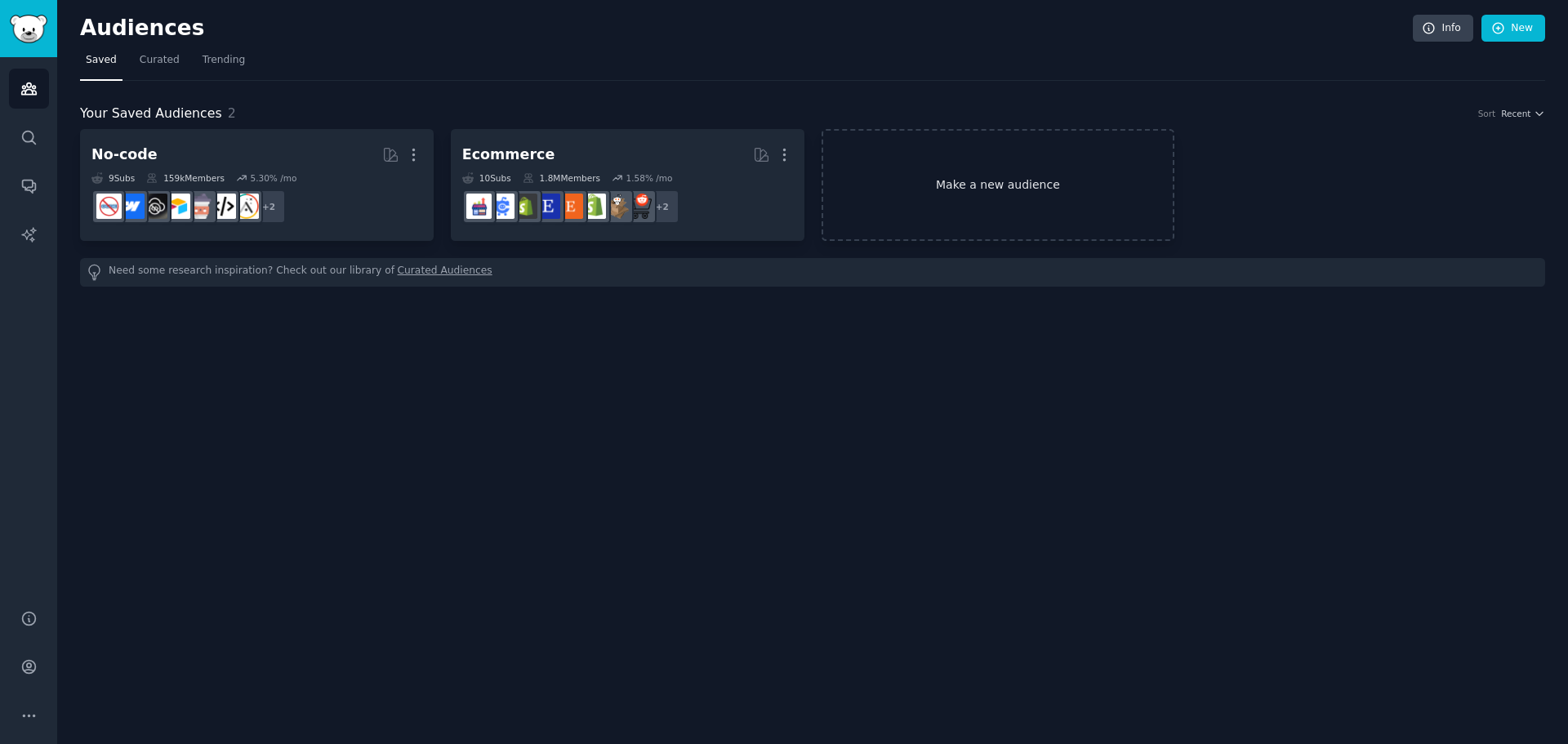
click at [968, 182] on link "Make a new audience" at bounding box center [998, 184] width 354 height 112
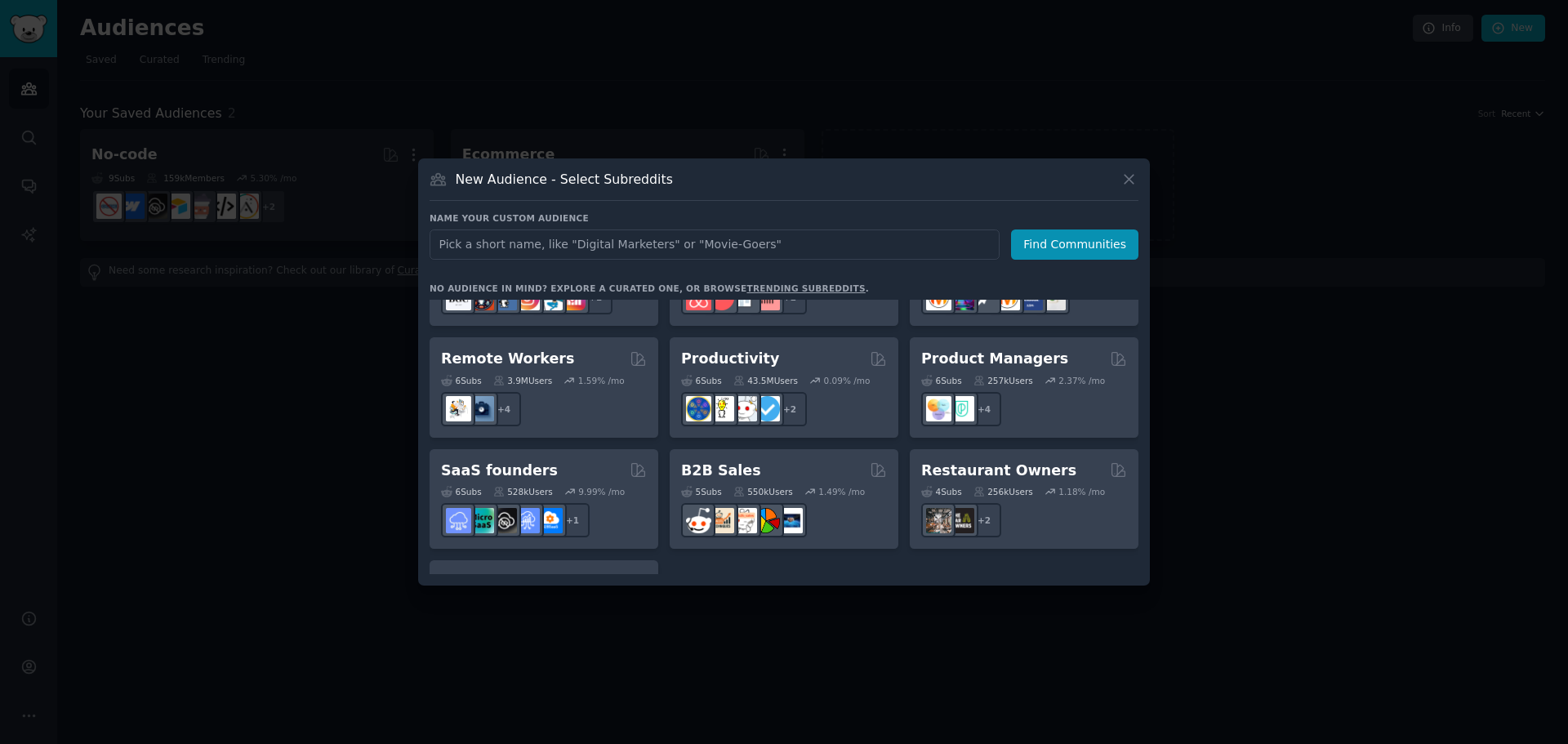
scroll to position [1224, 0]
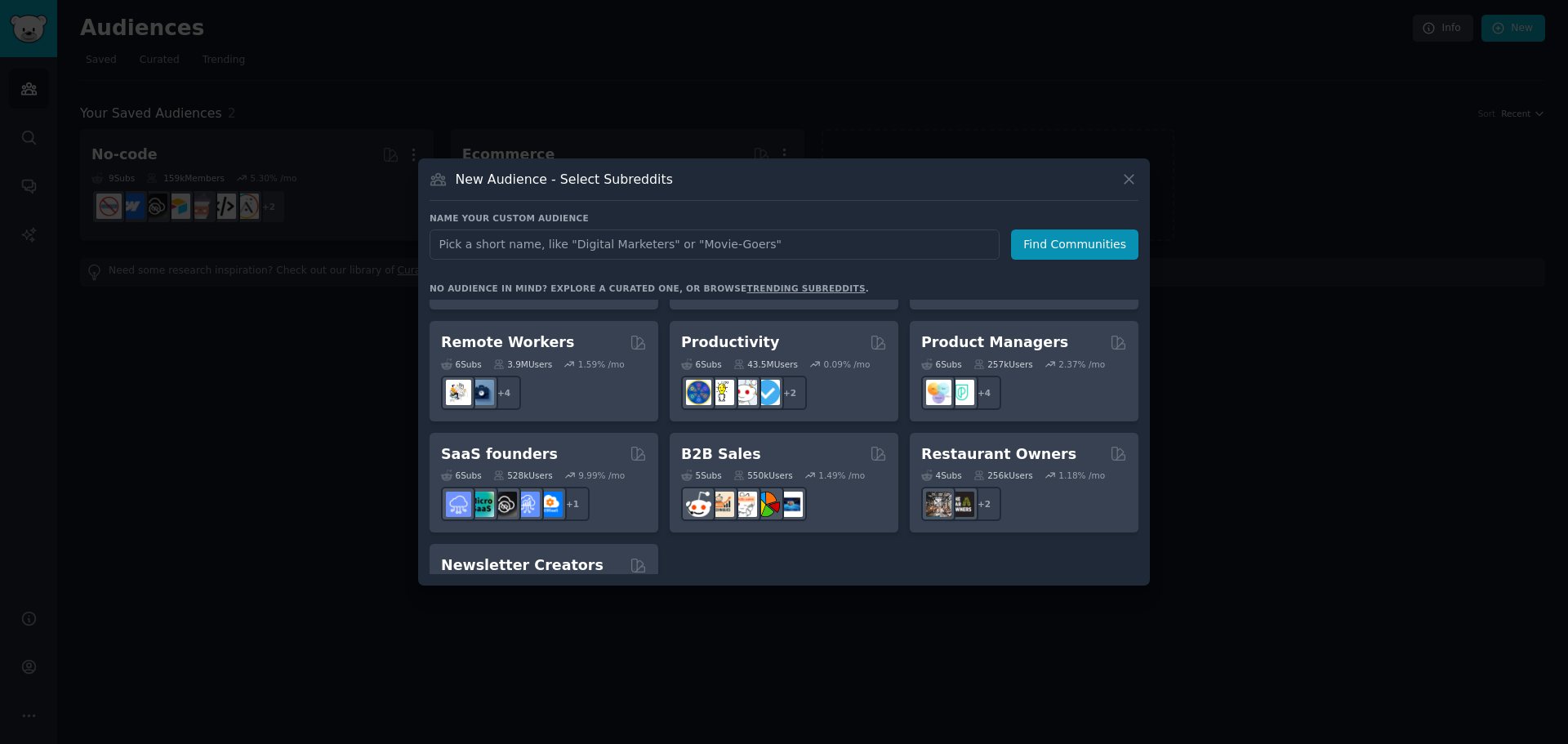
click at [617, 487] on div "+ 1" at bounding box center [543, 504] width 206 height 34
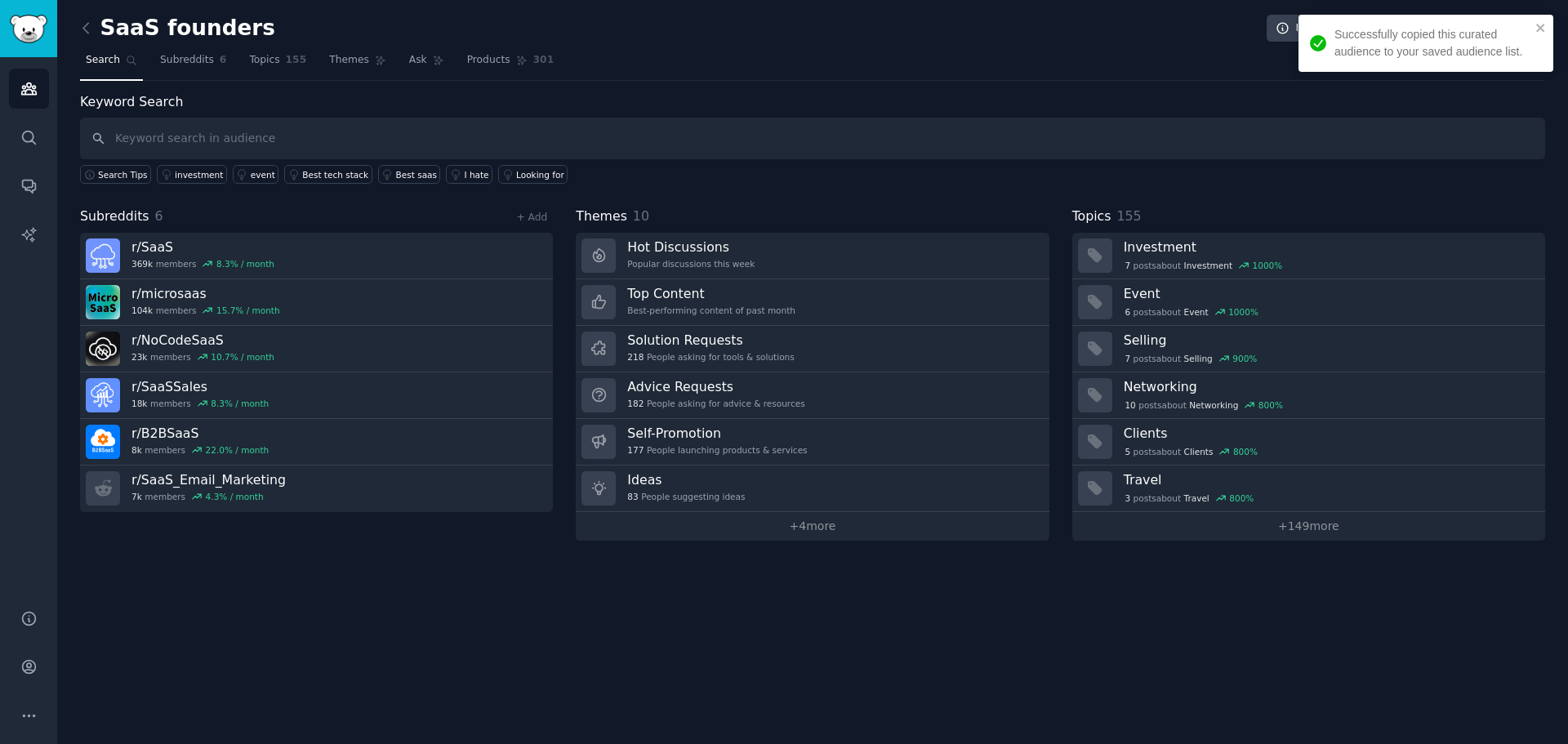
click at [96, 33] on link at bounding box center [90, 28] width 21 height 26
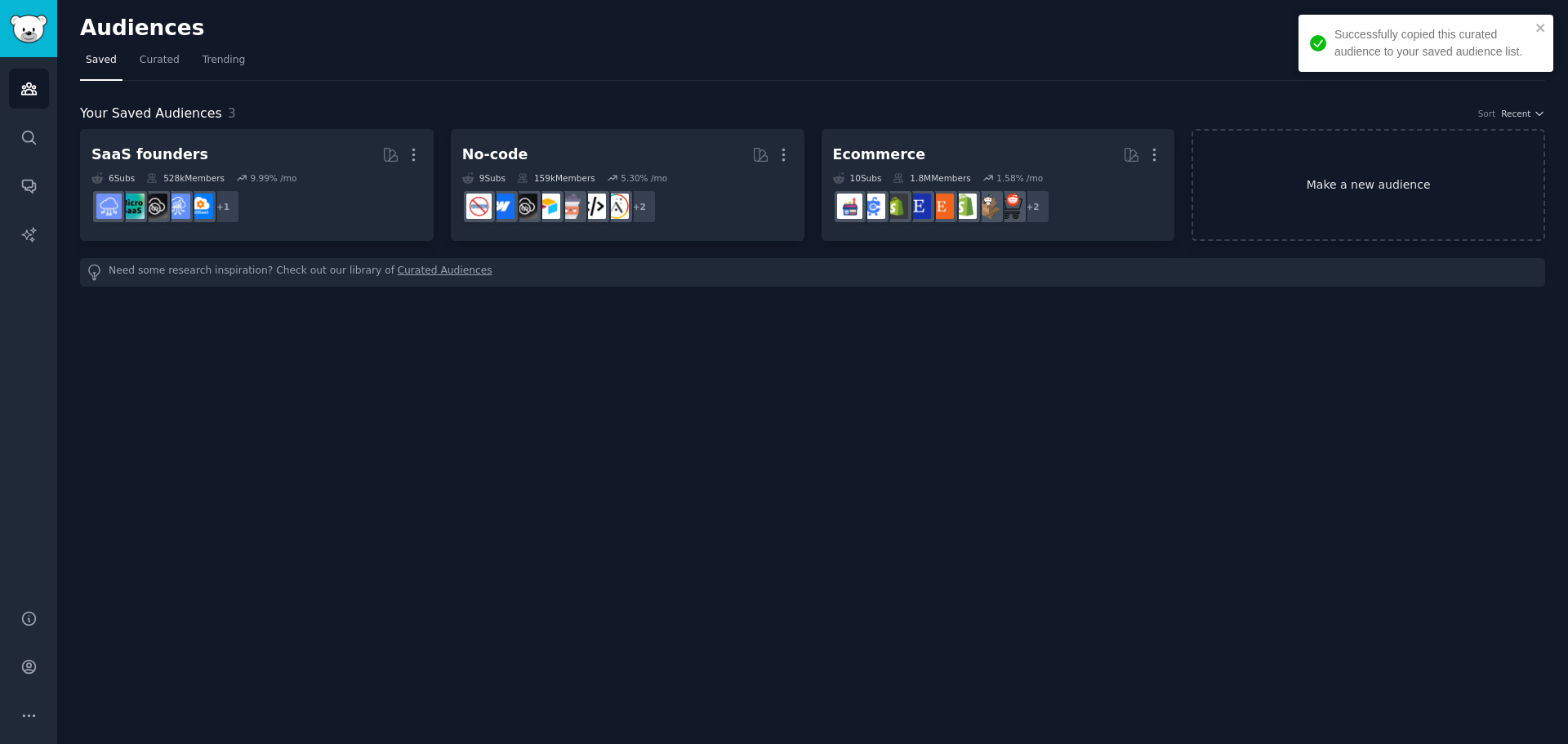
click at [1354, 199] on link "Make a new audience" at bounding box center [1367, 184] width 354 height 112
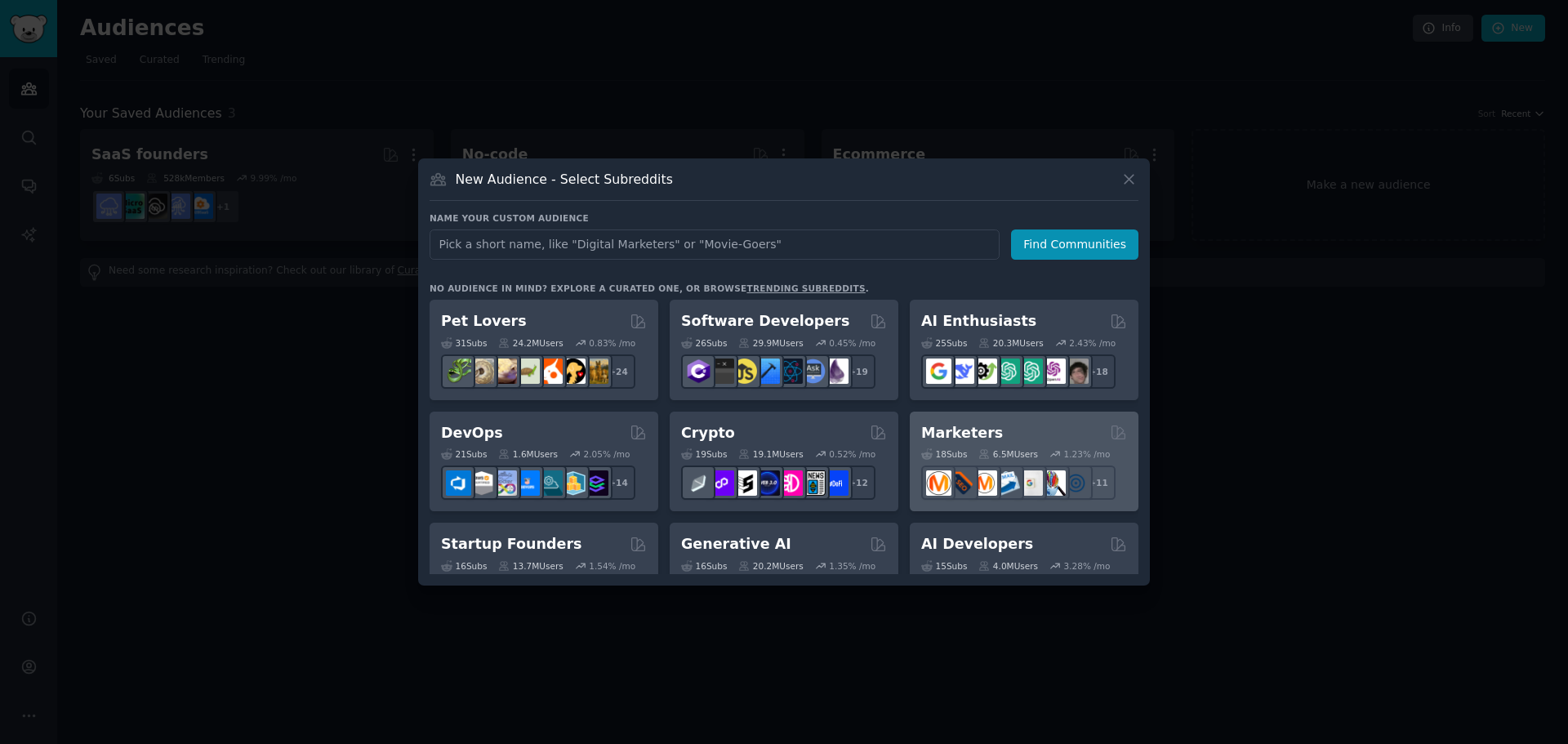
click at [1011, 435] on div "Marketers Curated by GummySearch" at bounding box center [1024, 433] width 206 height 21
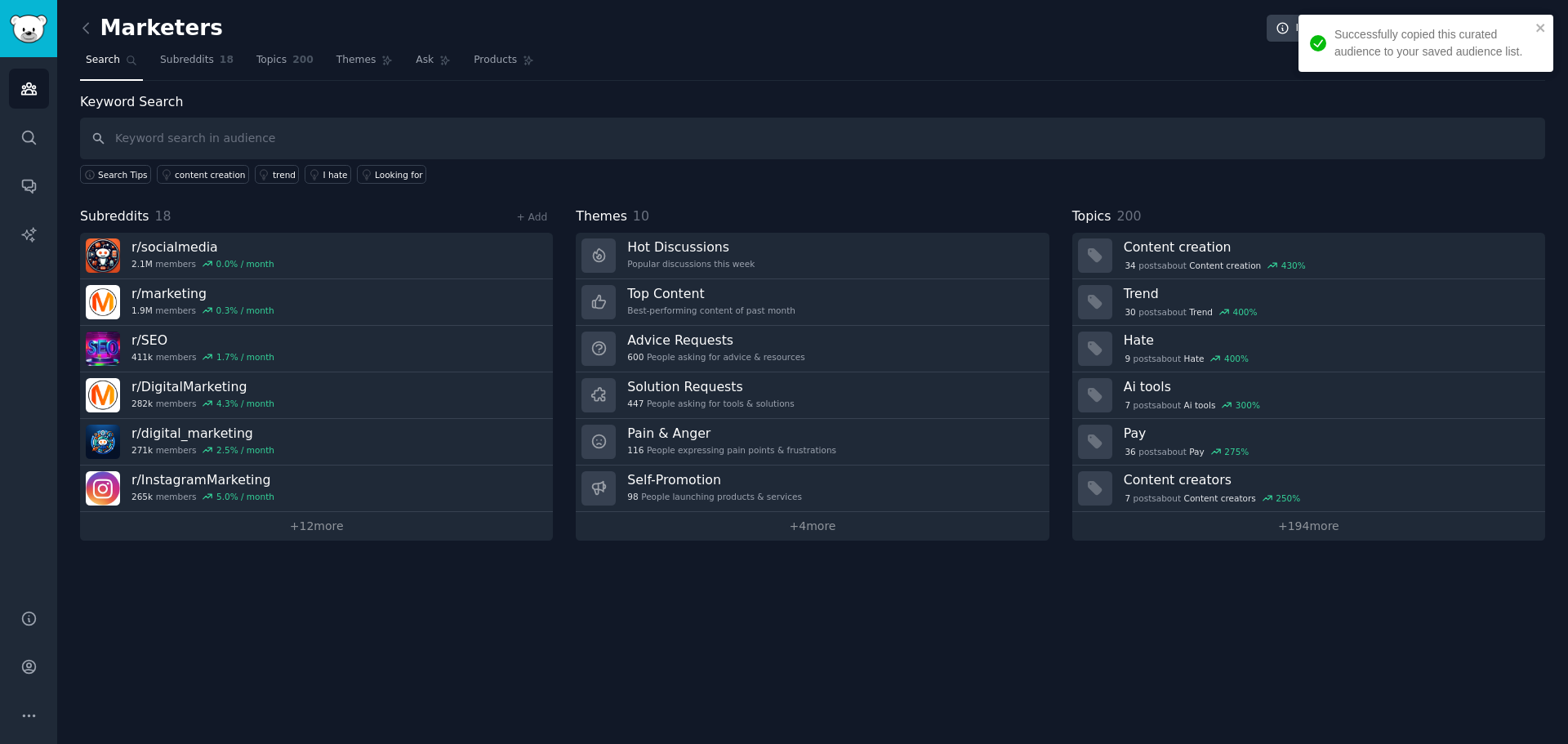
click at [94, 25] on link at bounding box center [90, 28] width 21 height 26
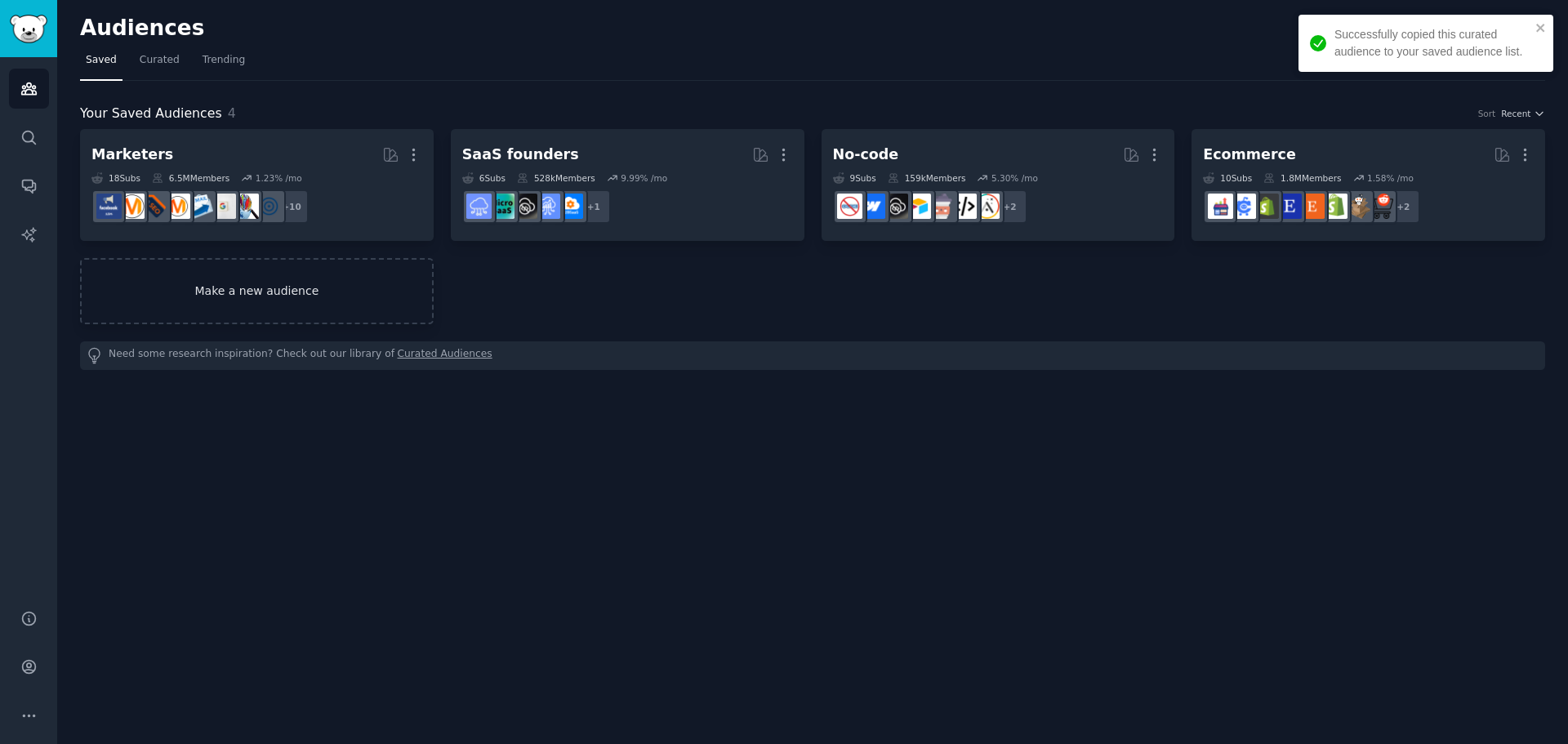
click at [324, 302] on link "Make a new audience" at bounding box center [256, 291] width 354 height 67
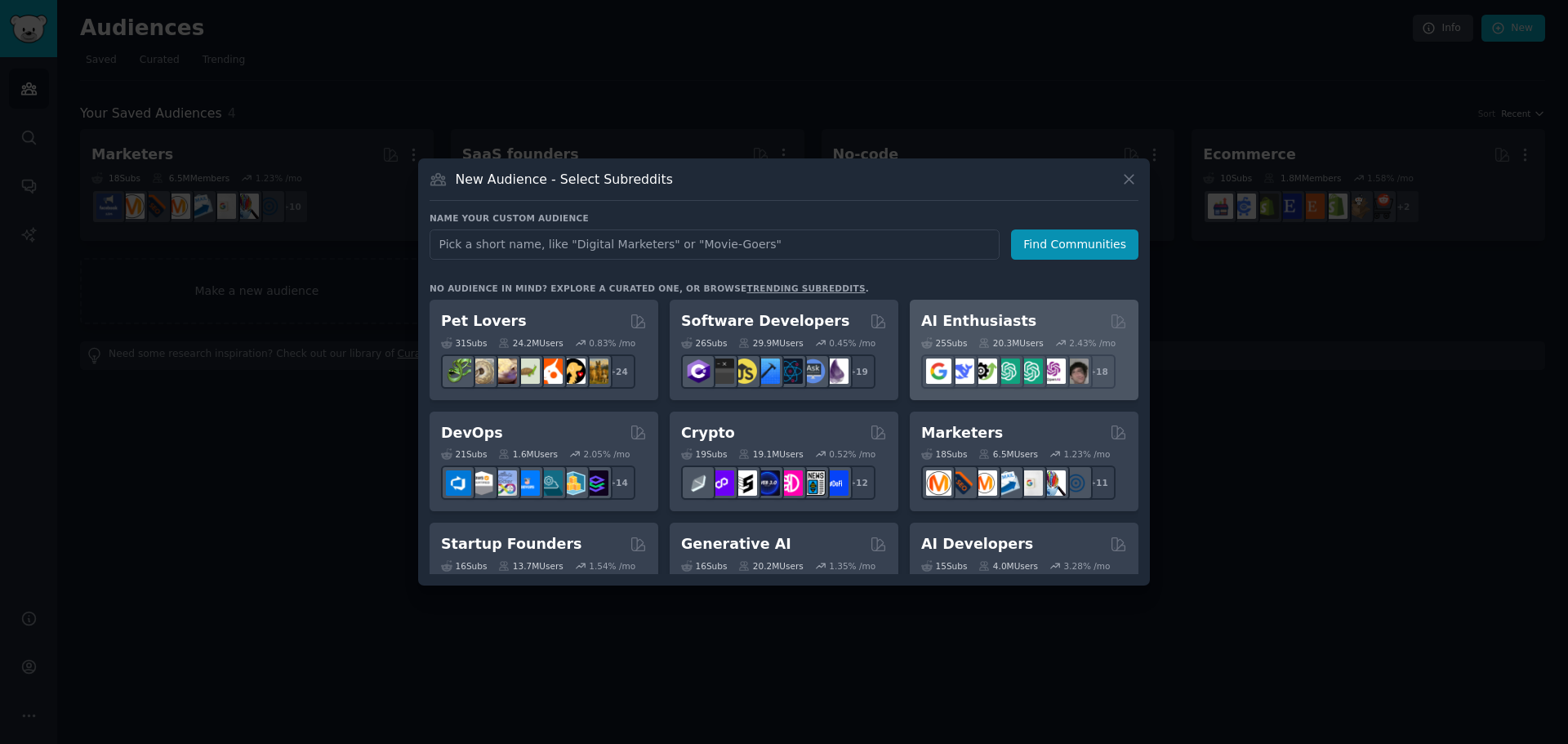
click at [1076, 316] on div "AI Enthusiasts" at bounding box center [1024, 321] width 206 height 21
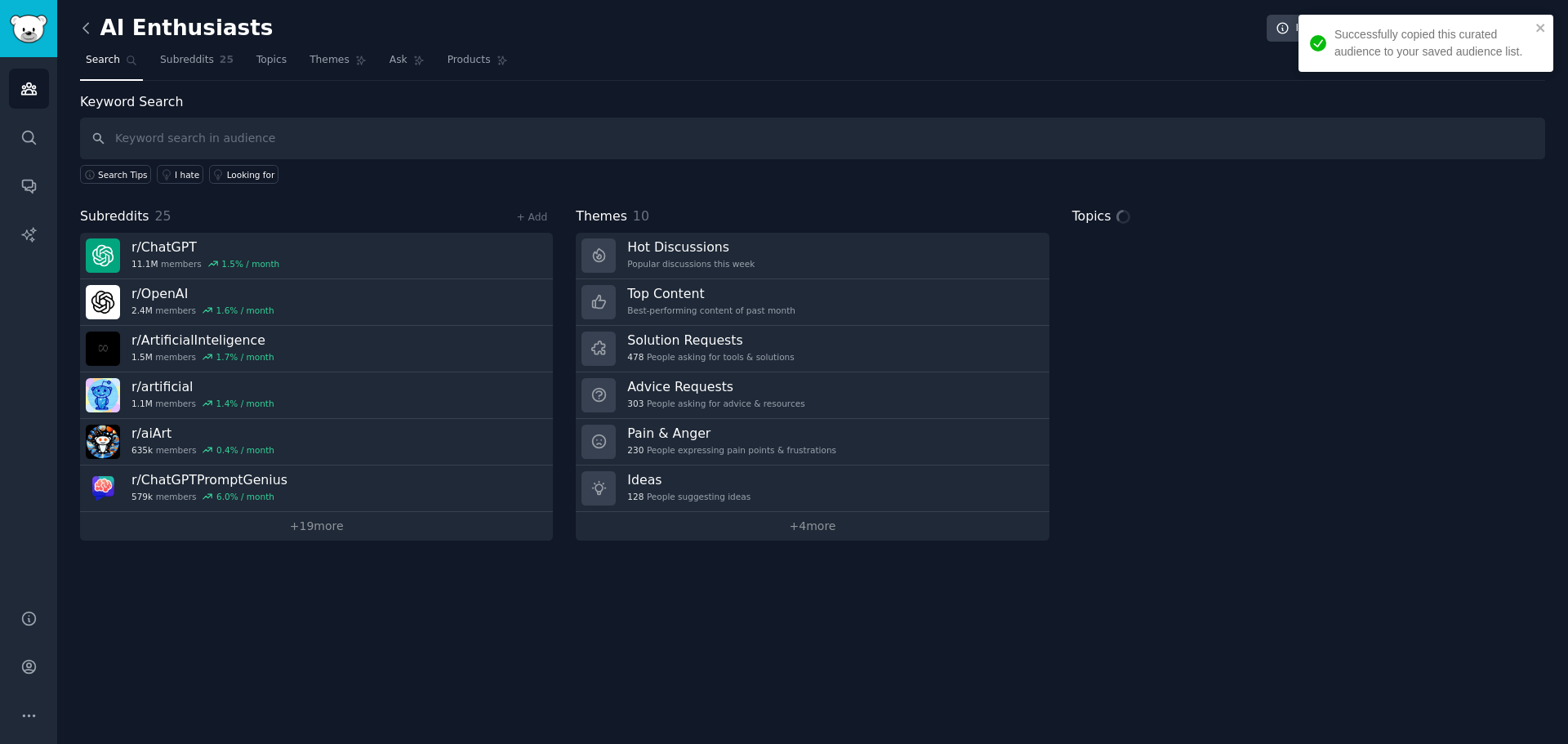
click at [87, 26] on icon at bounding box center [85, 28] width 17 height 17
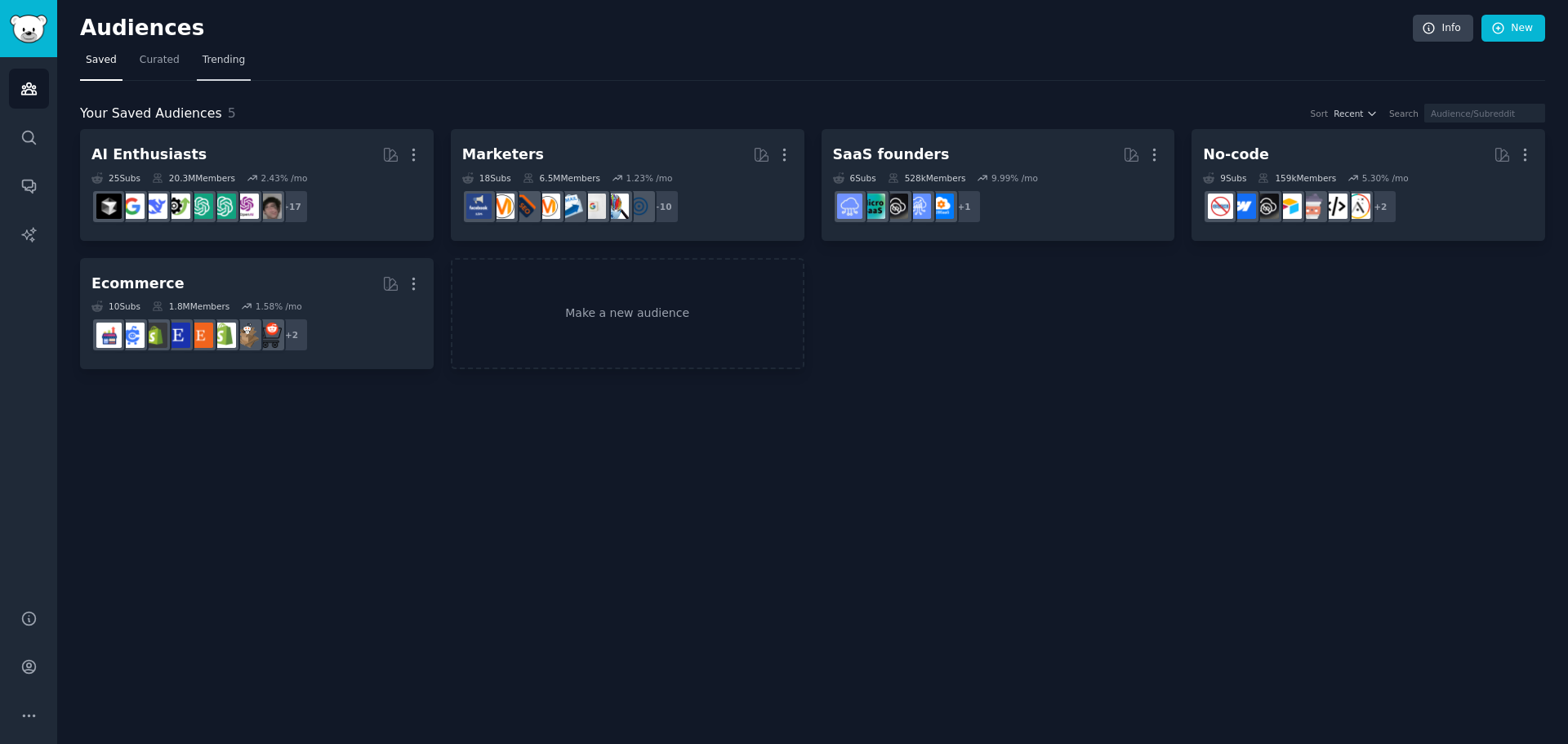
click at [238, 67] on link "Trending" at bounding box center [224, 64] width 54 height 33
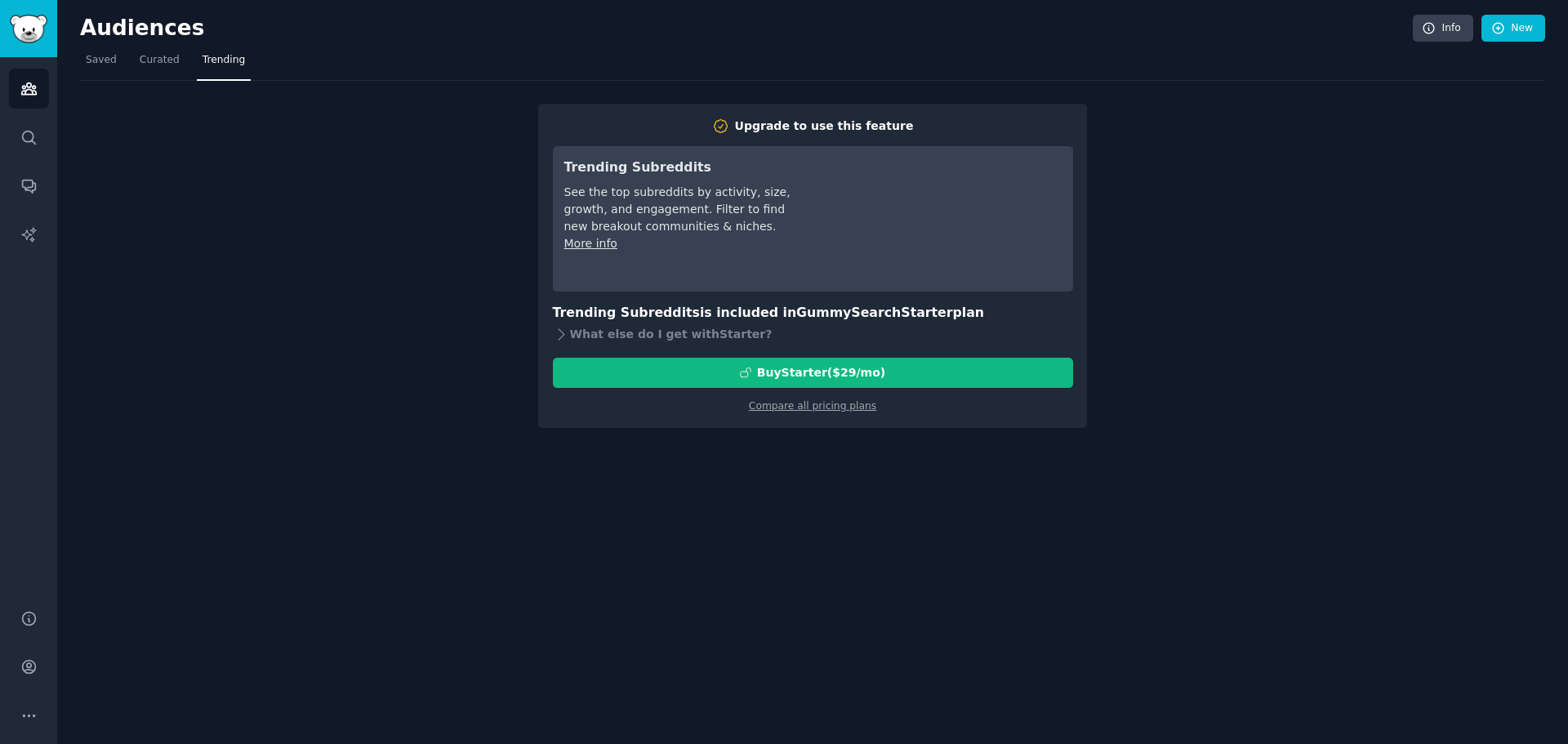
click at [827, 437] on div "Audiences Info New Saved Curated Trending Upgrade to use this feature Trending …" at bounding box center [812, 372] width 1510 height 744
click at [570, 364] on div "Buy Starter ($ 29 /mo )" at bounding box center [812, 372] width 518 height 17
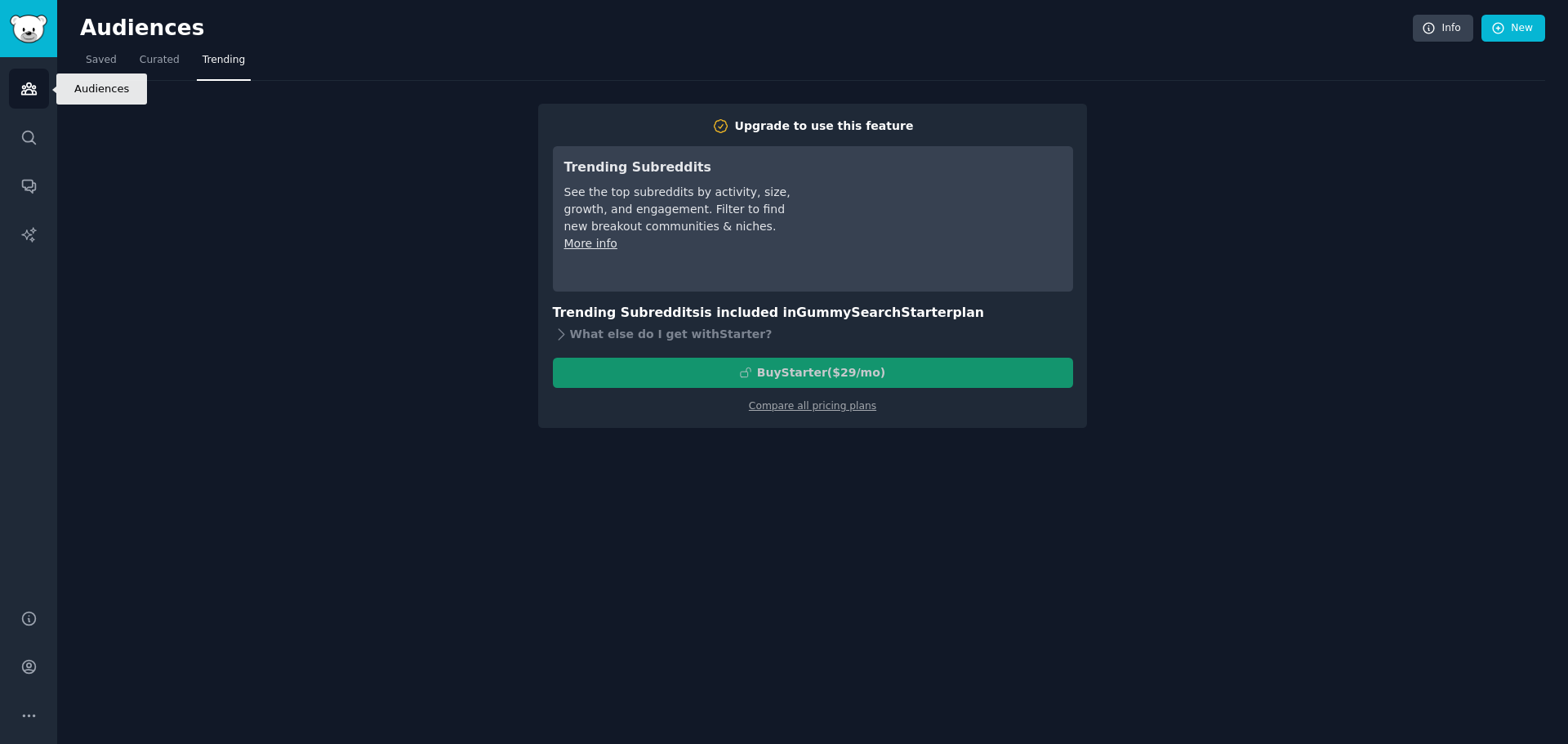
click at [15, 85] on link "Audiences" at bounding box center [29, 88] width 40 height 40
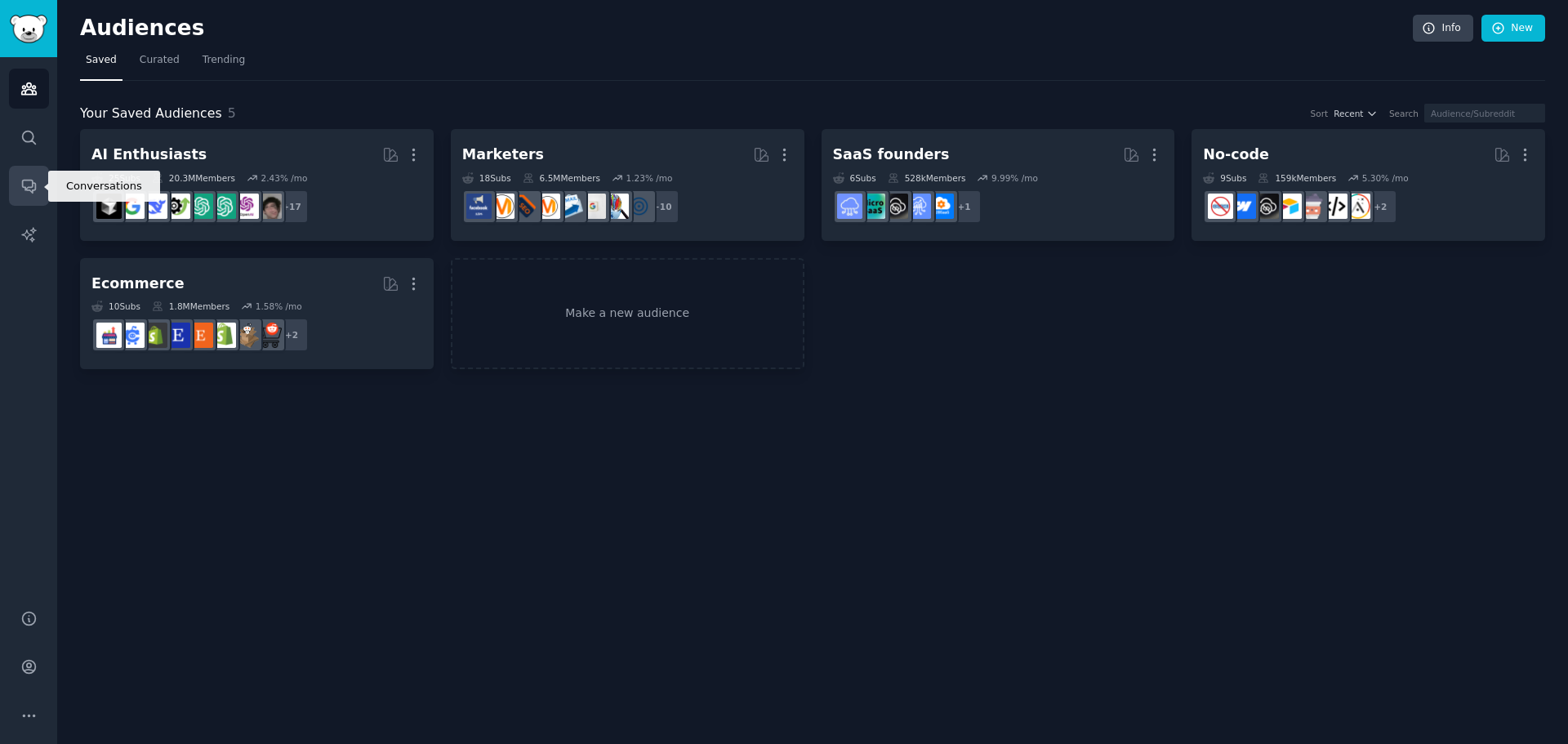
click at [40, 190] on link "Conversations" at bounding box center [29, 185] width 40 height 40
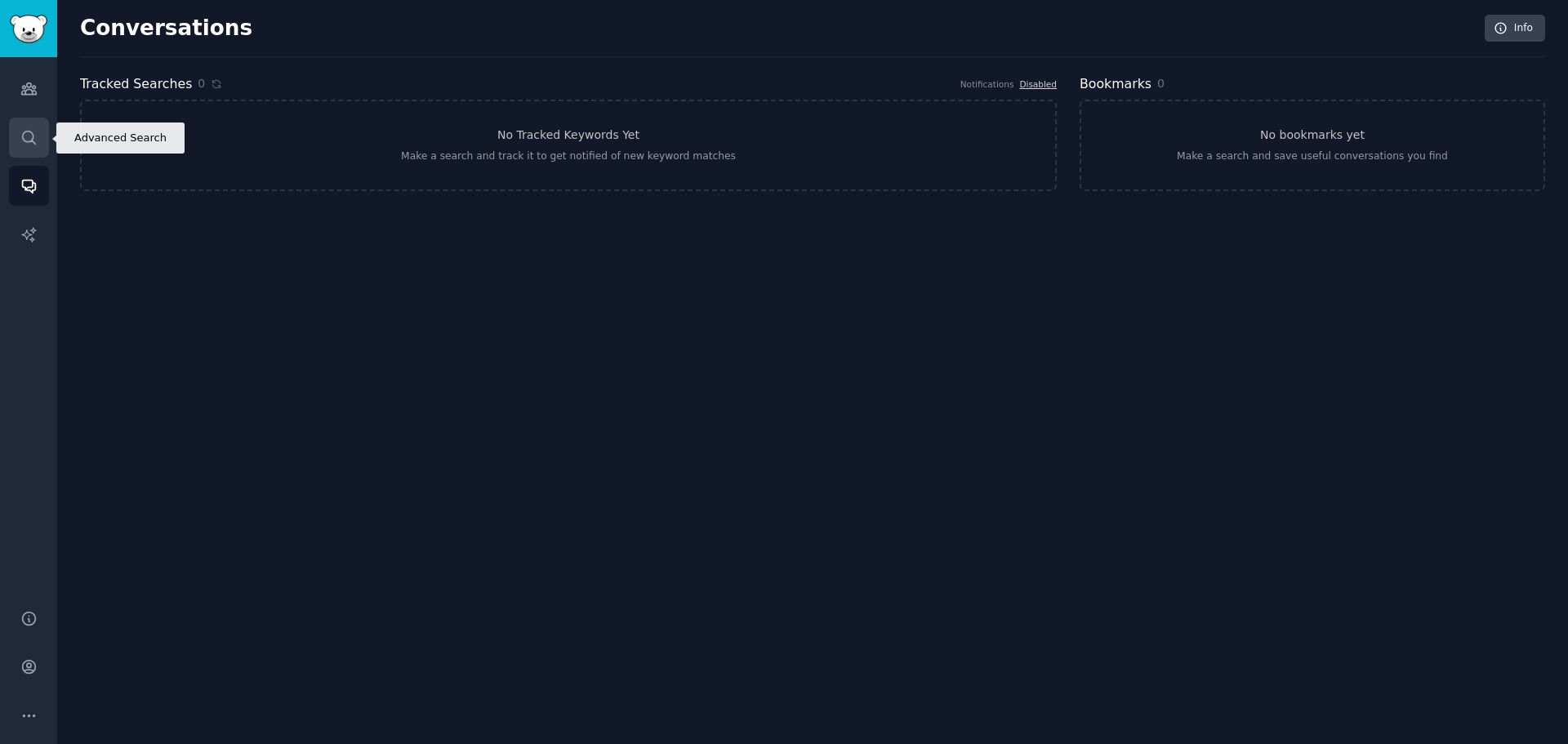
click at [21, 137] on icon "Sidebar" at bounding box center [29, 137] width 17 height 17
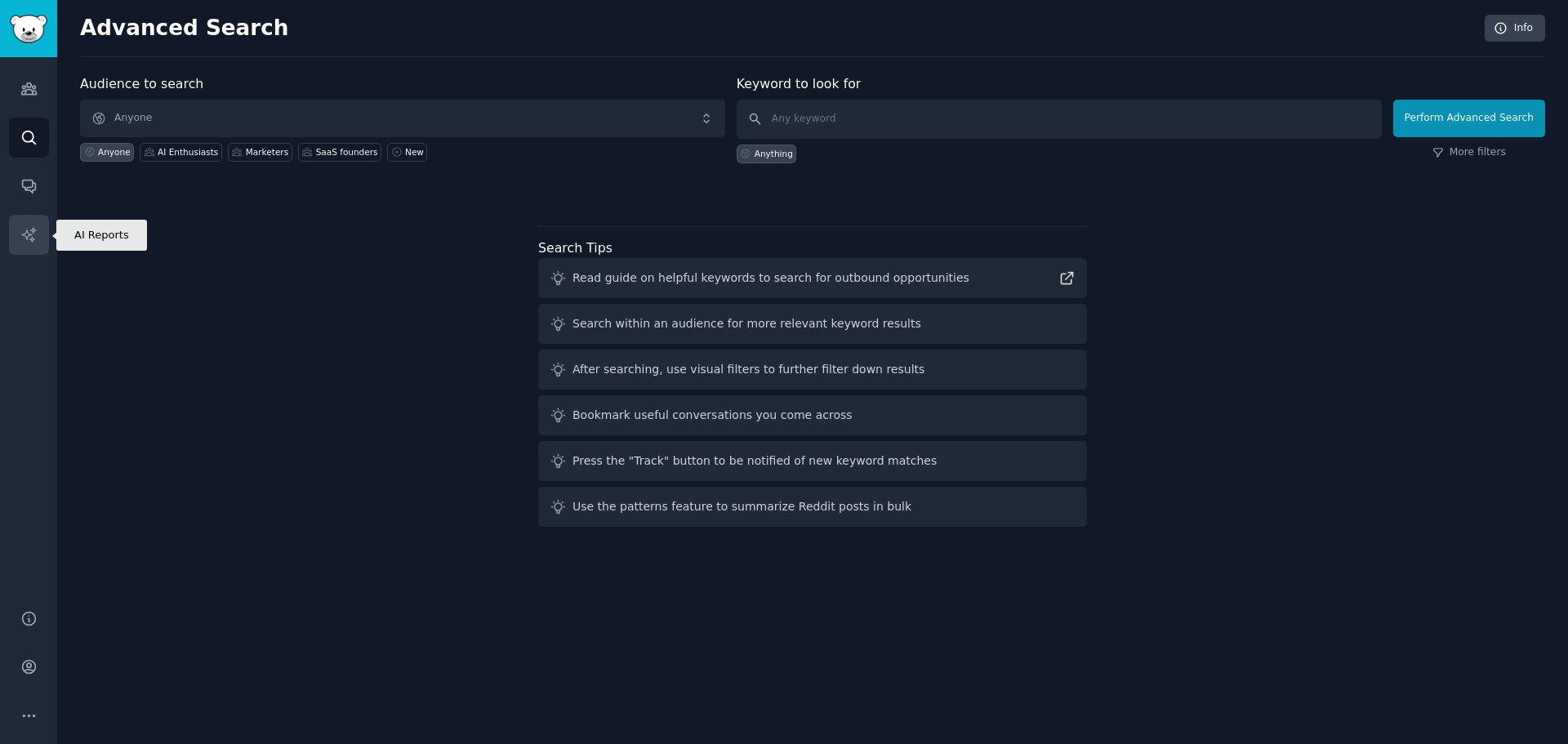
click at [31, 223] on link "AI Reports" at bounding box center [29, 235] width 40 height 40
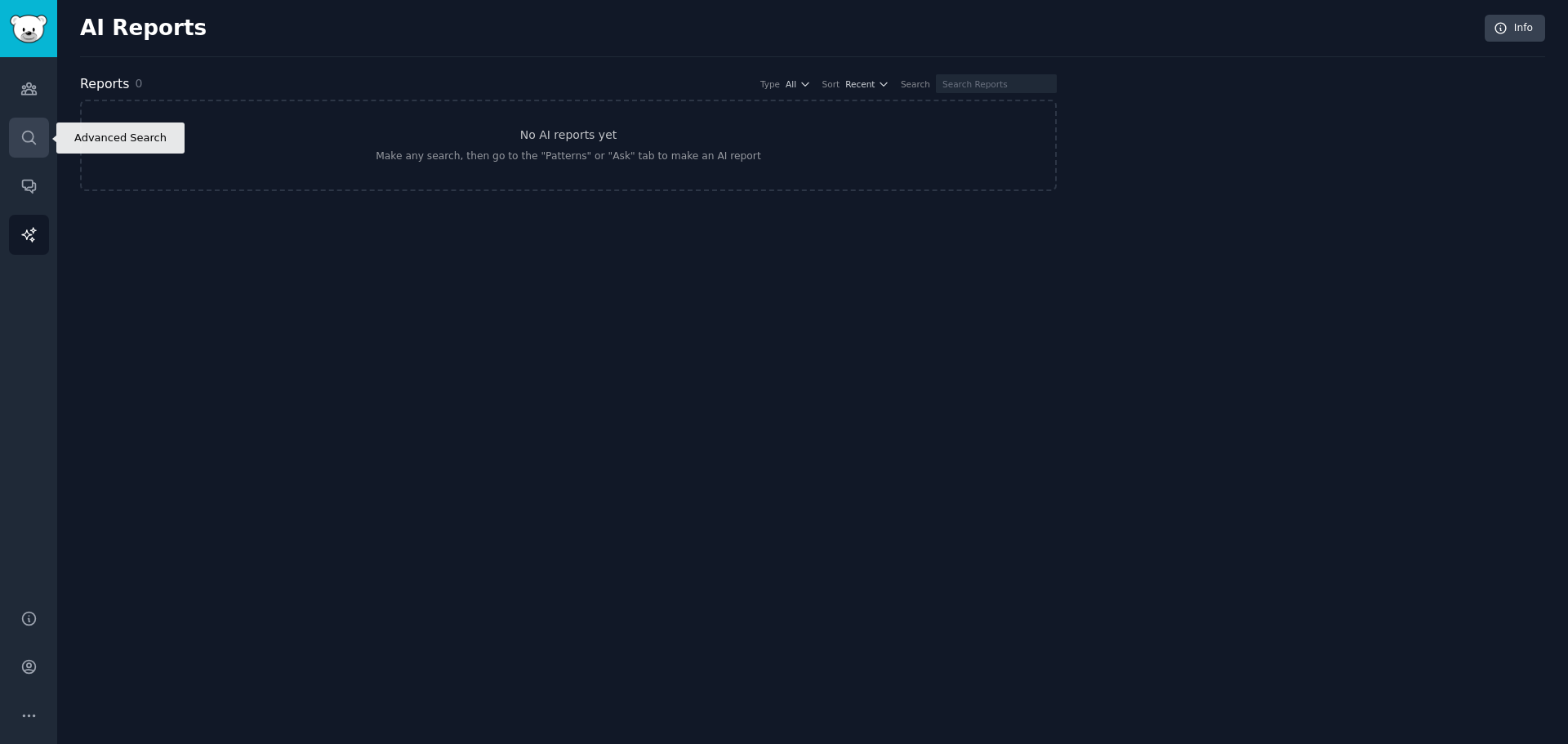
click at [36, 126] on link "Search" at bounding box center [29, 138] width 40 height 40
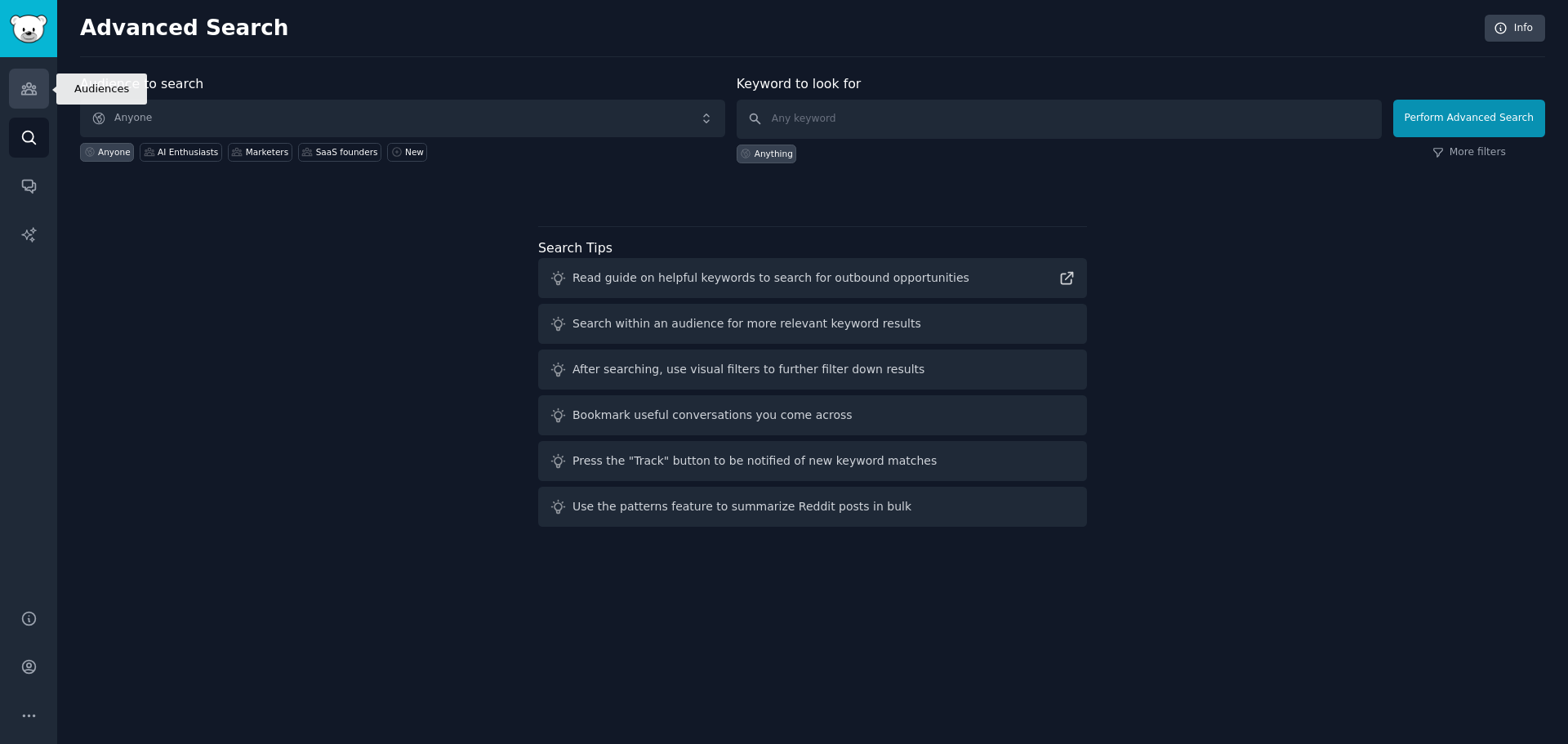
click at [28, 80] on icon "Sidebar" at bounding box center [29, 88] width 17 height 17
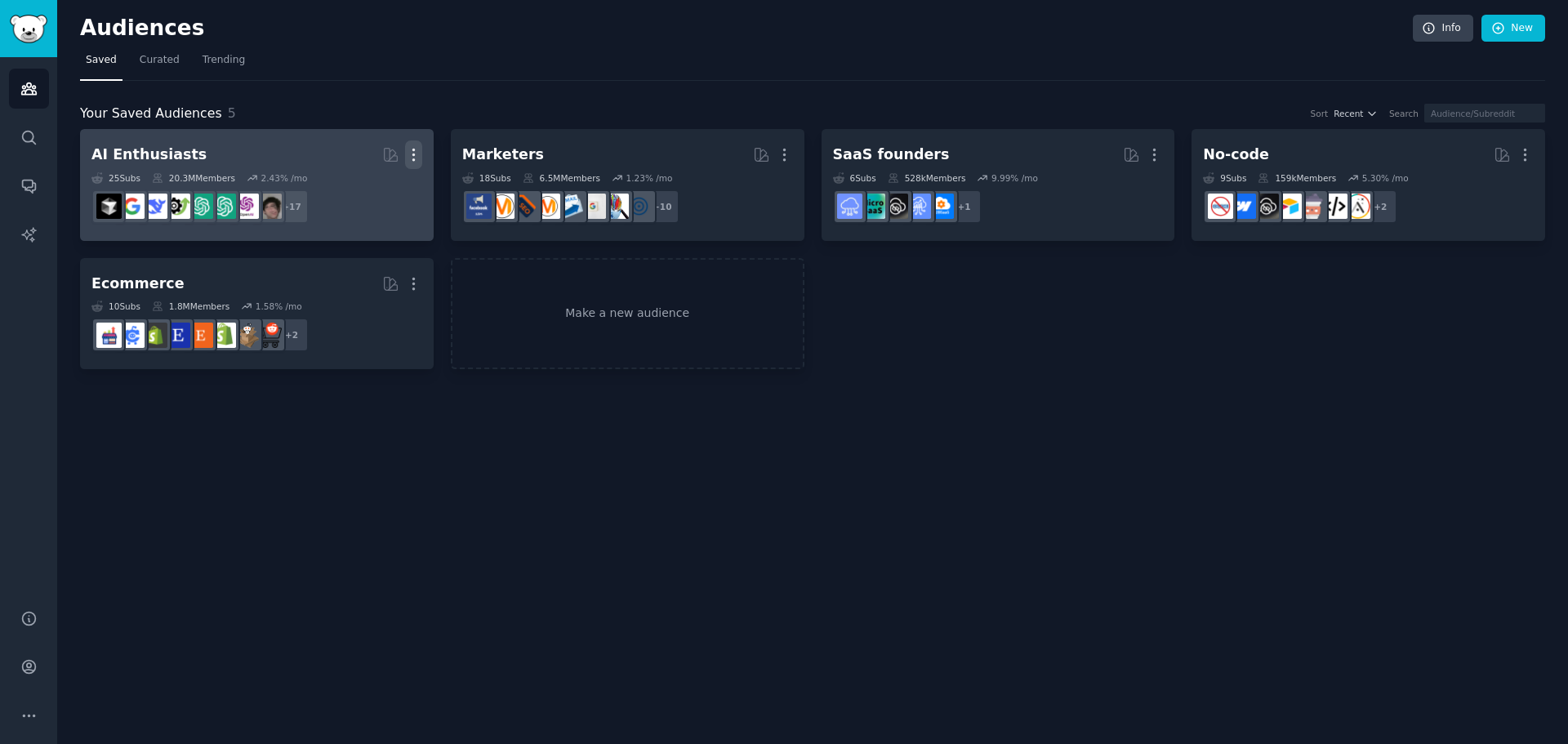
click at [417, 156] on icon "button" at bounding box center [413, 154] width 17 height 17
click at [416, 179] on div "25 Sub s 20.3M Members 2.43 % /mo" at bounding box center [257, 178] width 331 height 12
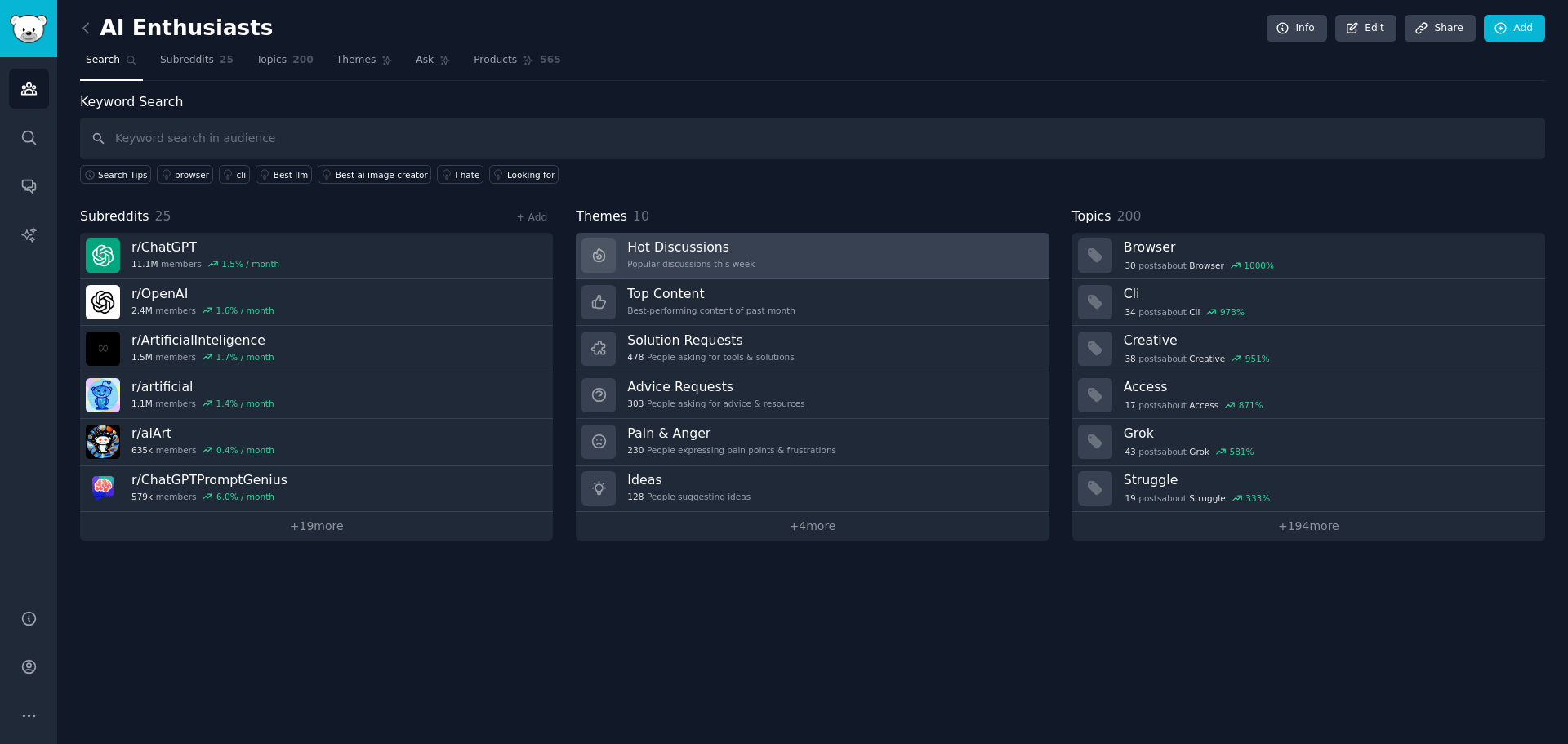
click at [914, 261] on link "Hot Discussions Popular discussions this week" at bounding box center [812, 256] width 473 height 47
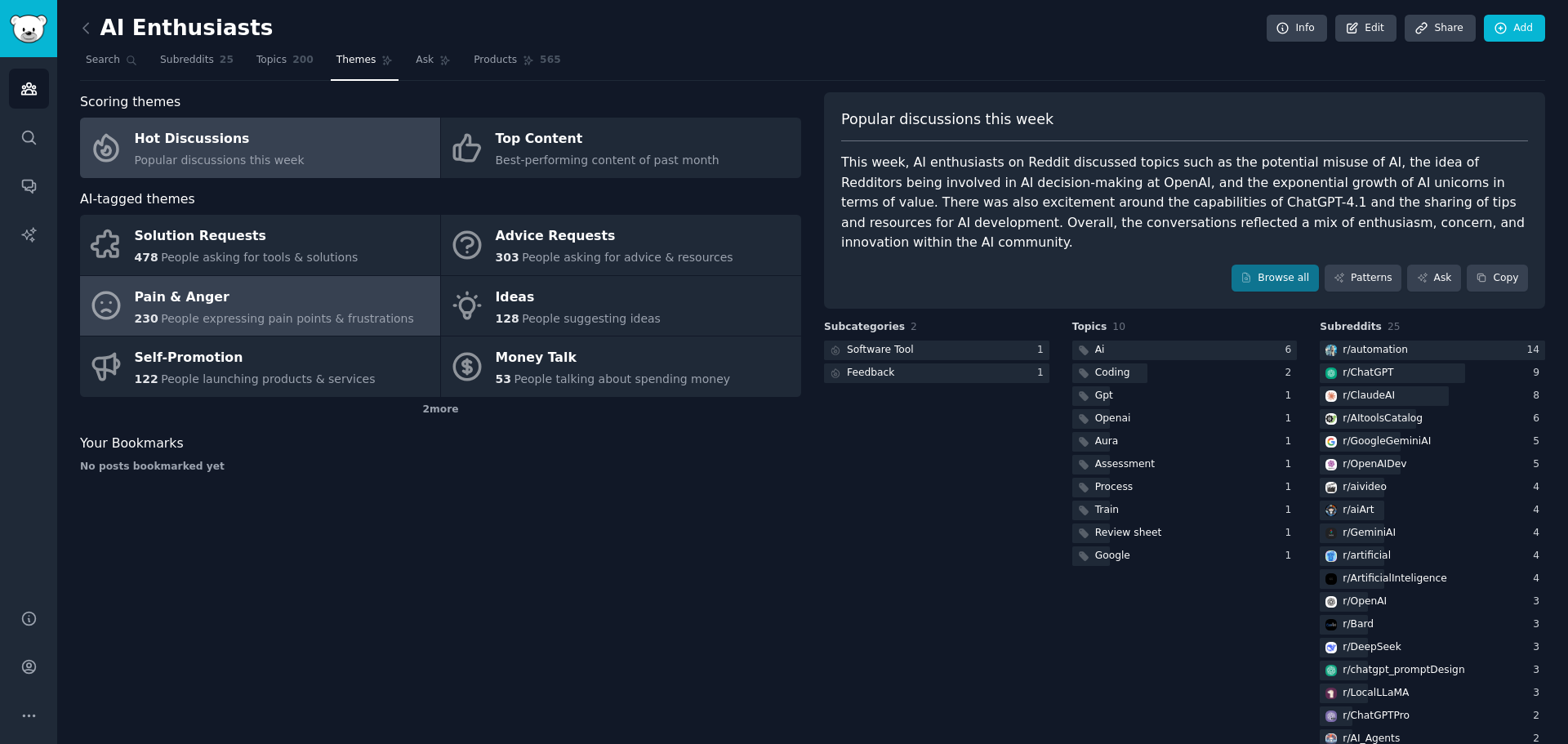
click at [356, 289] on div "Pain & Anger" at bounding box center [274, 297] width 279 height 26
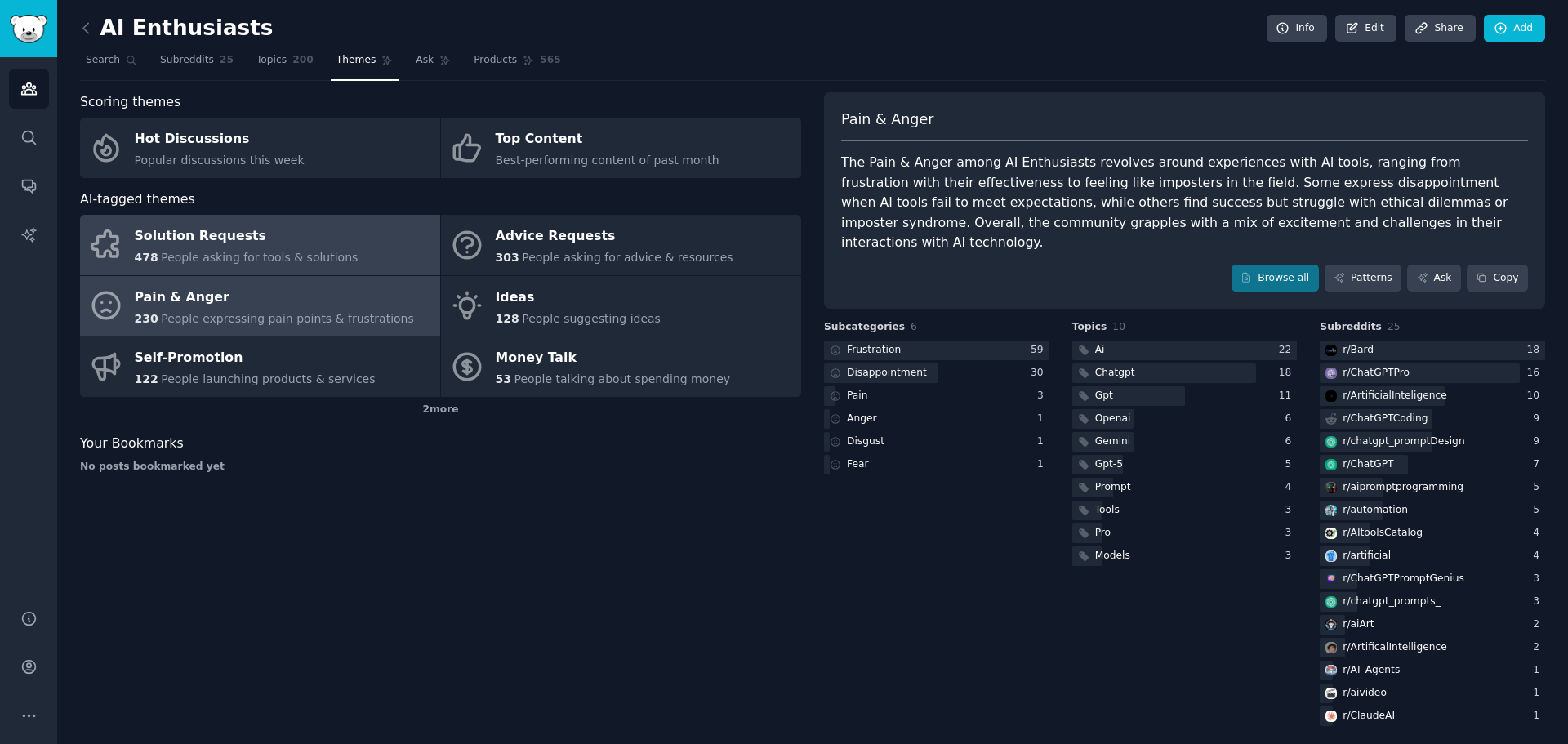
click at [363, 257] on link "Solution Requests 478 People asking for tools & solutions" at bounding box center [260, 245] width 360 height 60
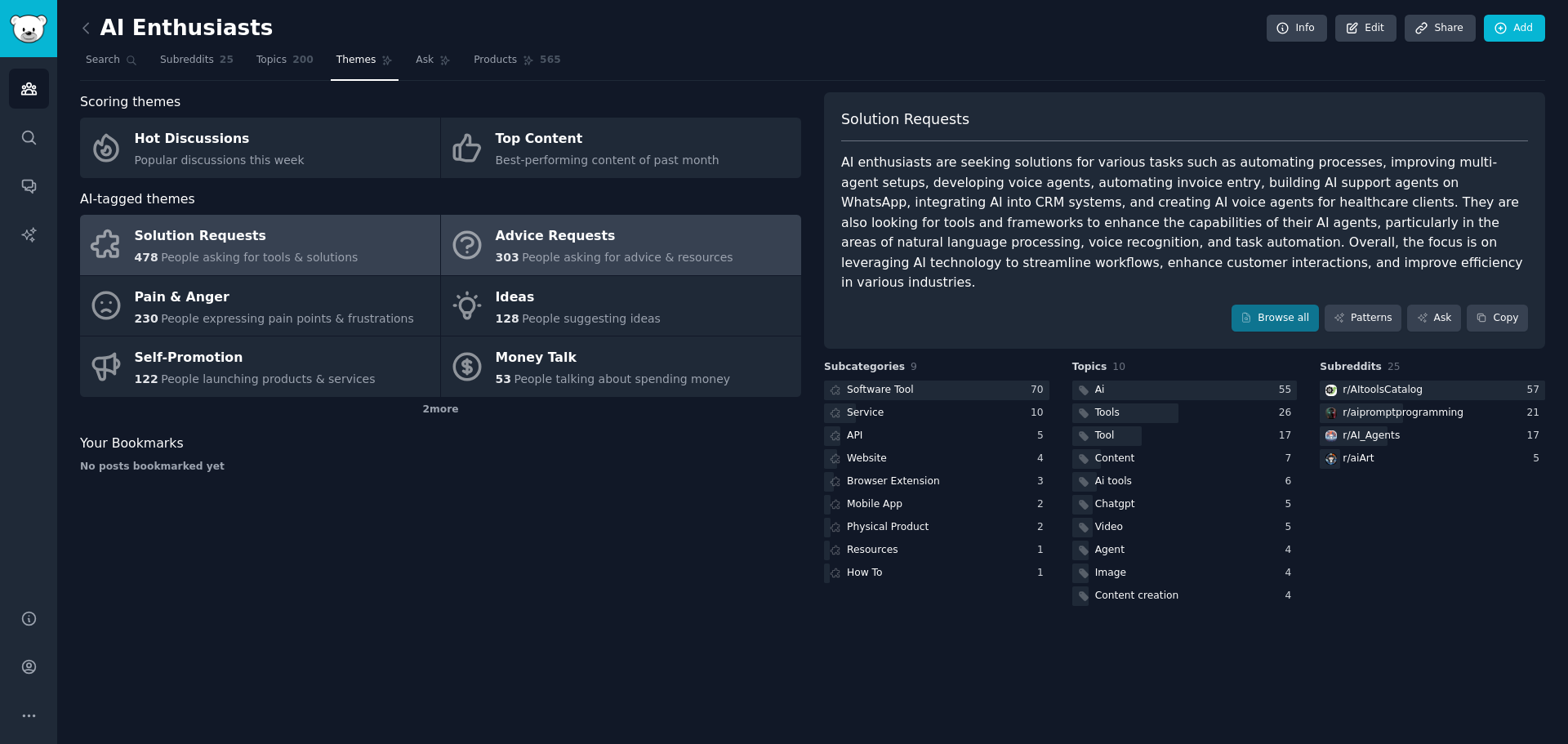
click at [761, 255] on link "Advice Requests 303 People asking for advice & resources" at bounding box center [621, 245] width 360 height 60
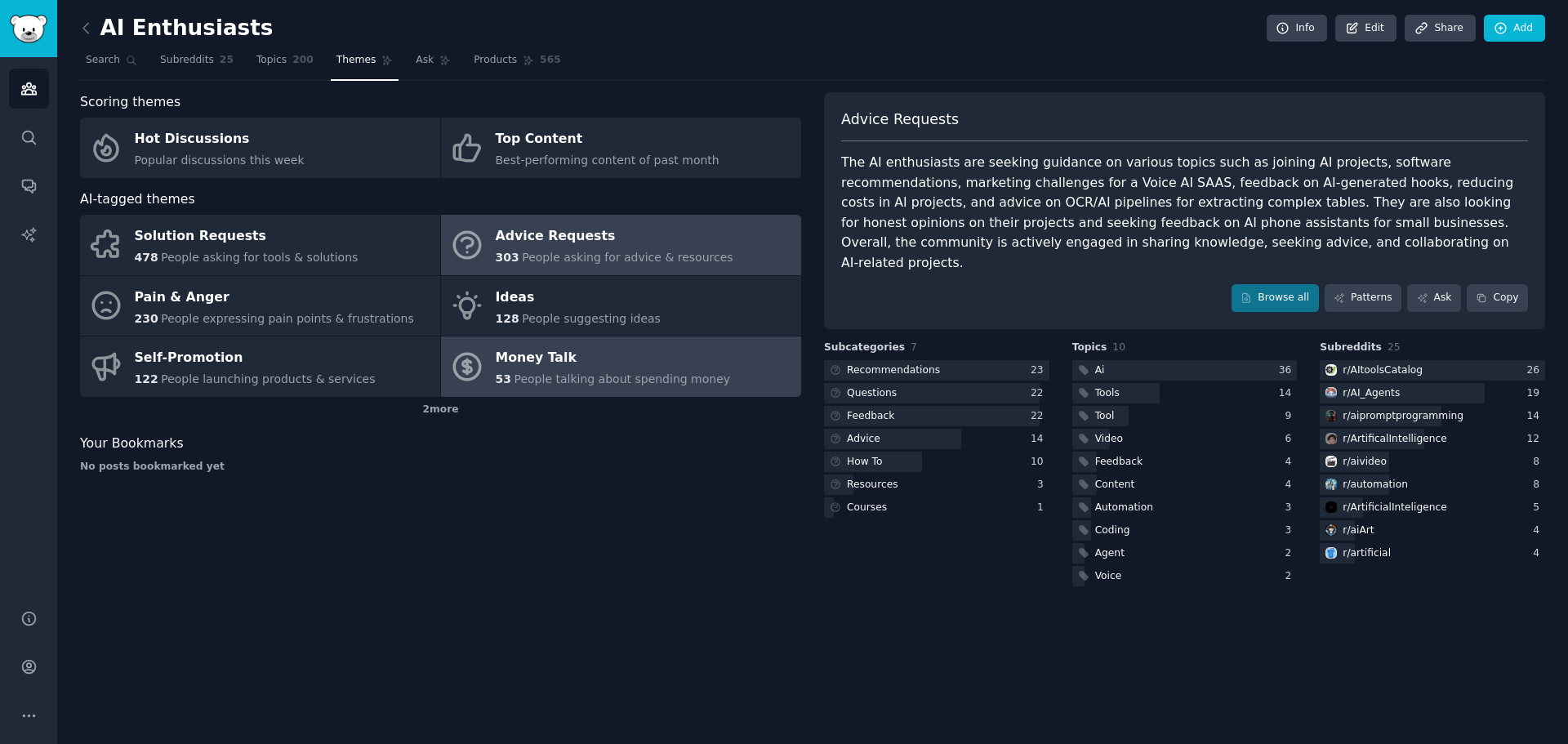
click at [732, 375] on link "Money Talk 53 People talking about spending money" at bounding box center [621, 366] width 360 height 60
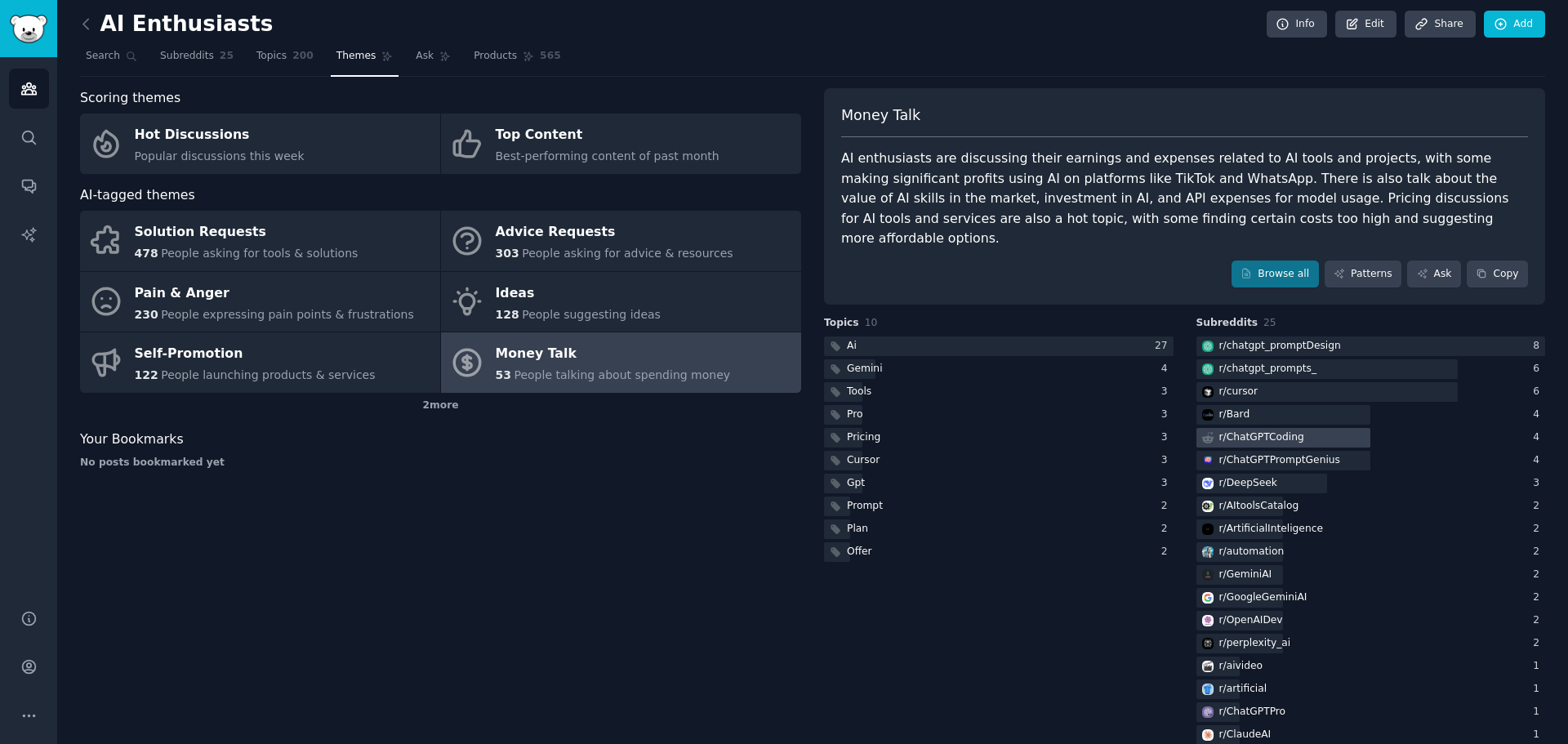
scroll to position [8, 0]
